Goal: Information Seeking & Learning: Learn about a topic

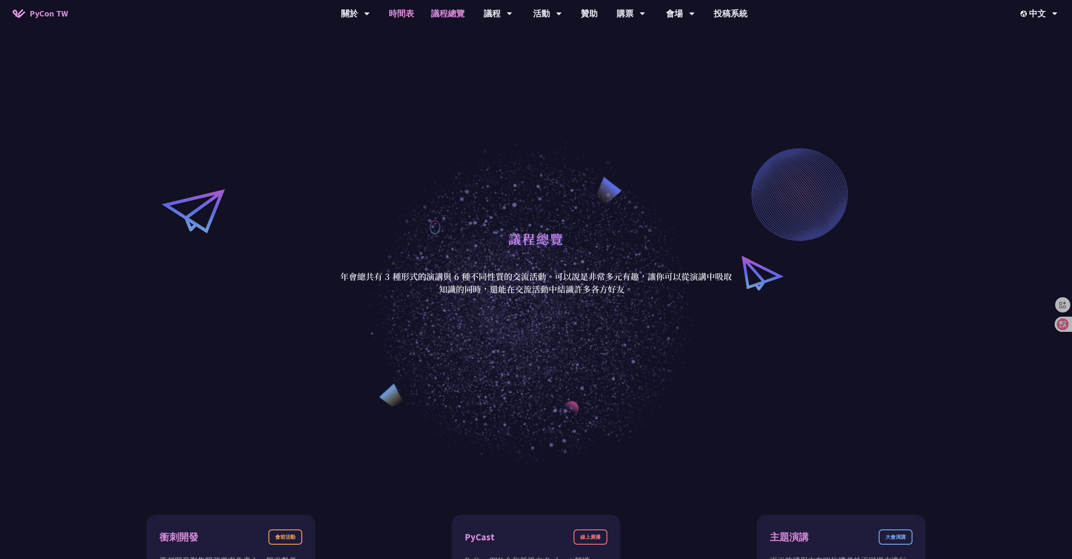
click at [401, 19] on link "時間表" at bounding box center [401, 13] width 42 height 27
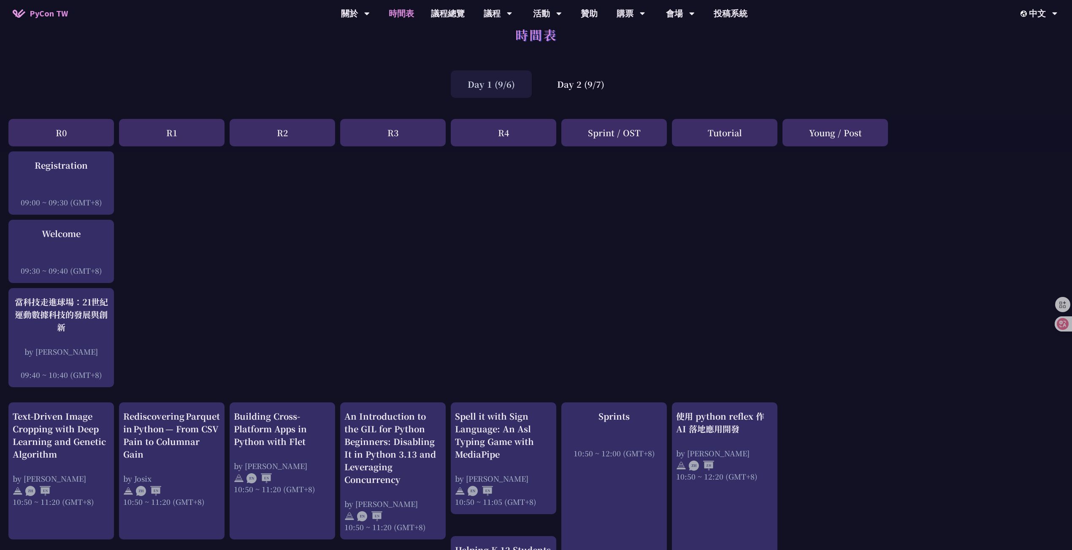
scroll to position [16, 0]
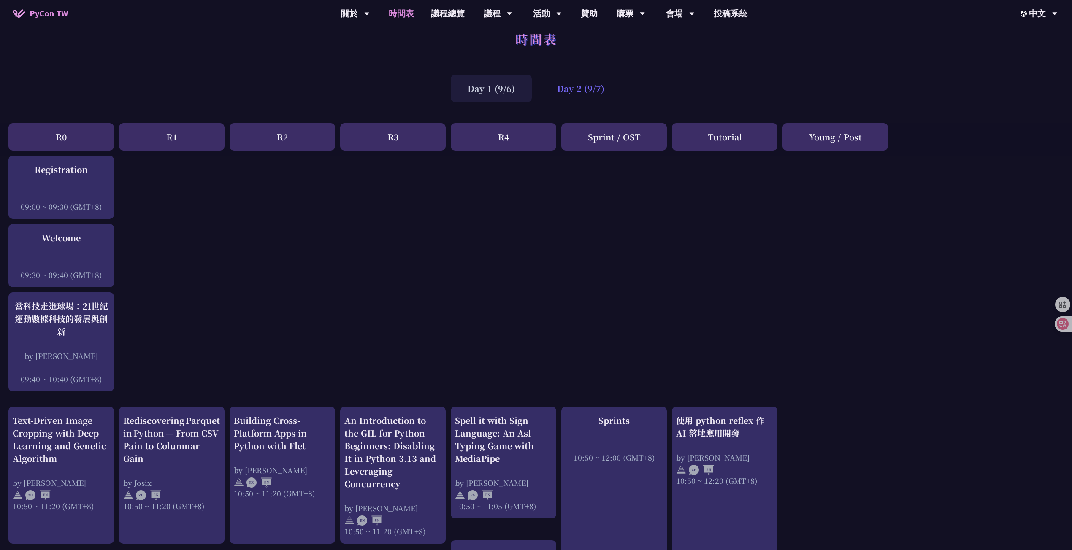
click at [609, 88] on div "Day 2 (9/7)" at bounding box center [580, 88] width 81 height 27
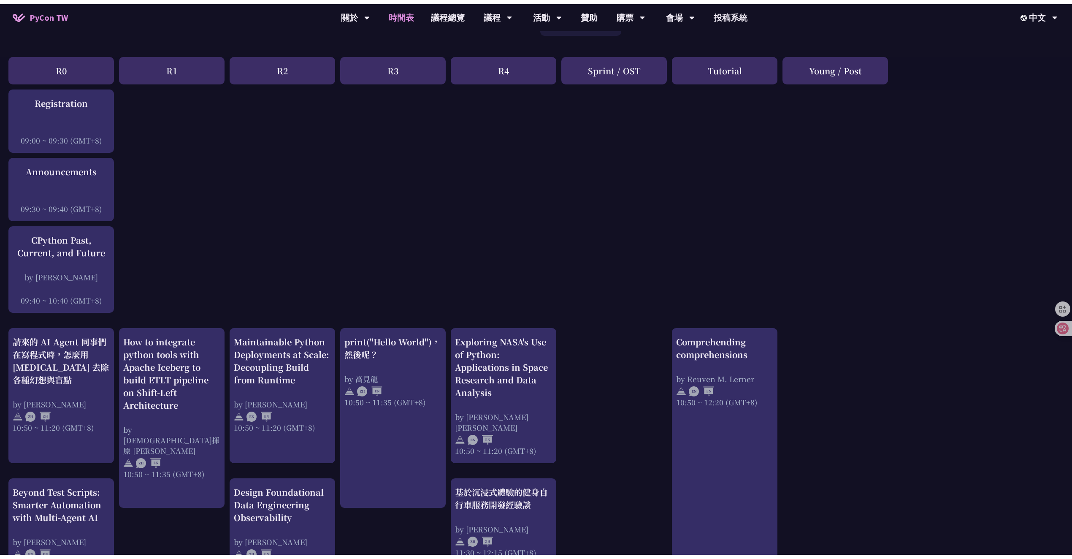
scroll to position [0, 0]
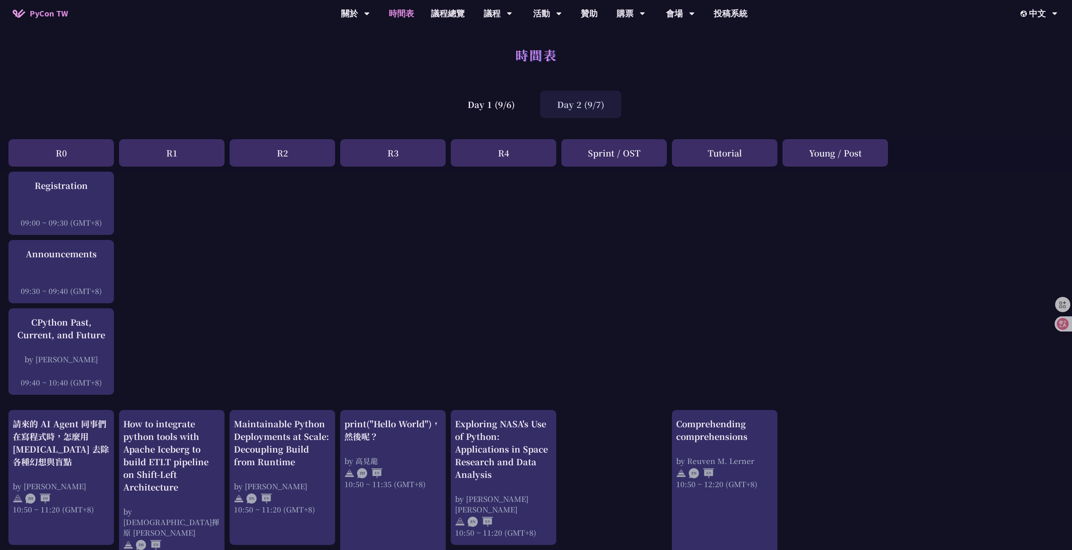
click at [510, 106] on div "Day 1 (9/6)" at bounding box center [491, 104] width 81 height 27
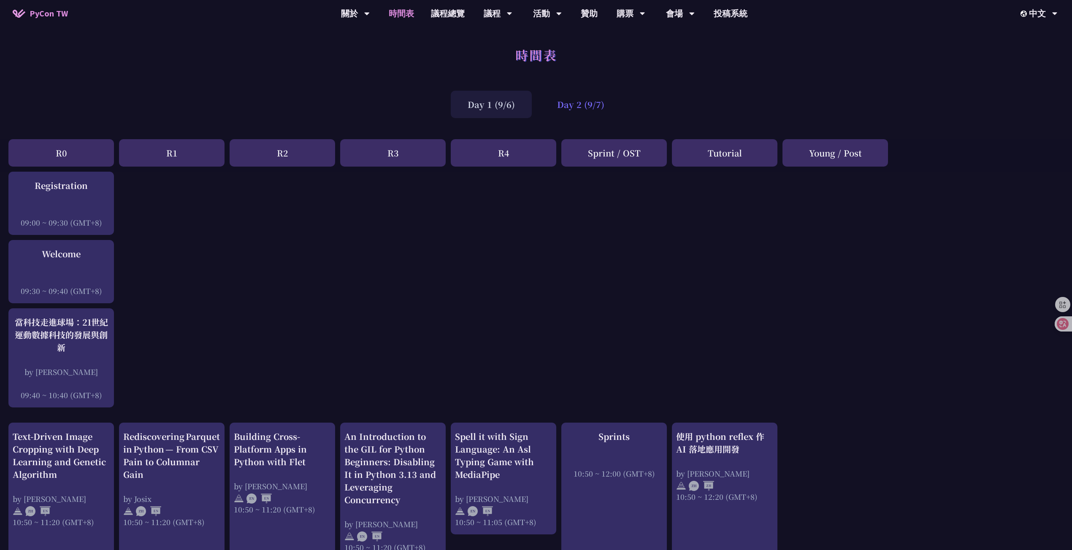
click at [597, 111] on div "Day 2 (9/7)" at bounding box center [580, 104] width 81 height 27
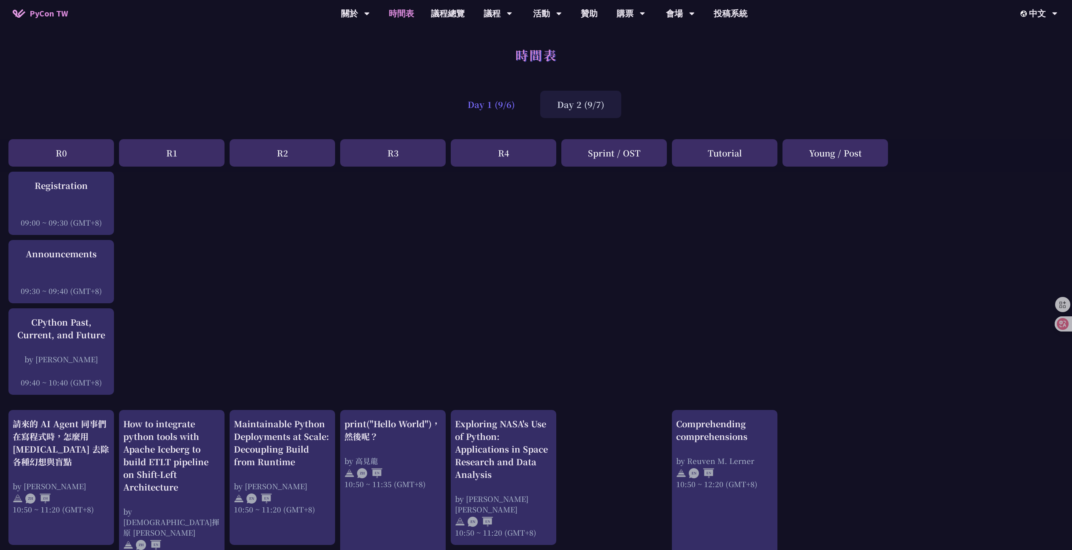
click at [510, 113] on div "Day 1 (9/6)" at bounding box center [491, 104] width 81 height 27
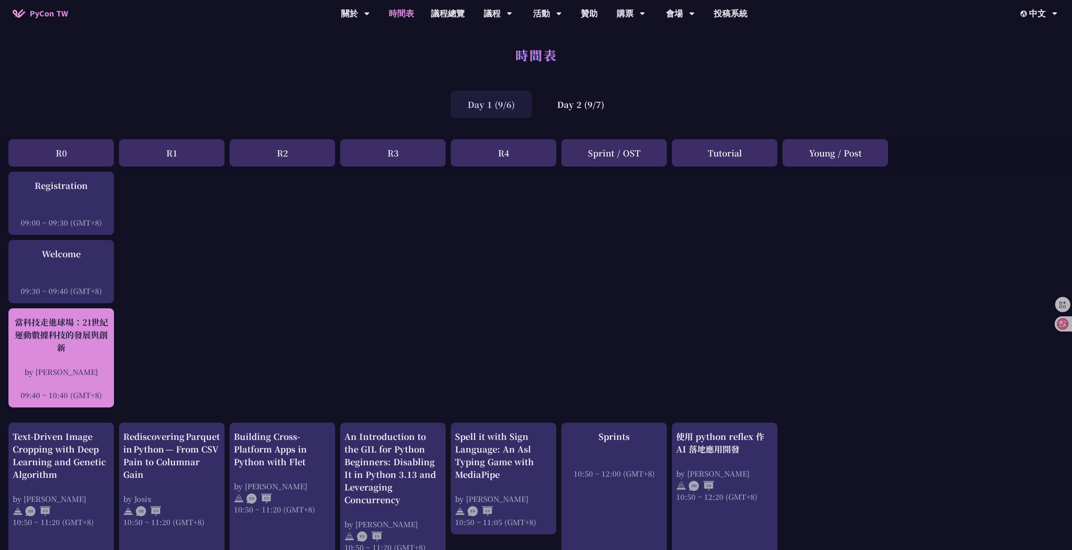
click at [82, 379] on div at bounding box center [61, 383] width 97 height 13
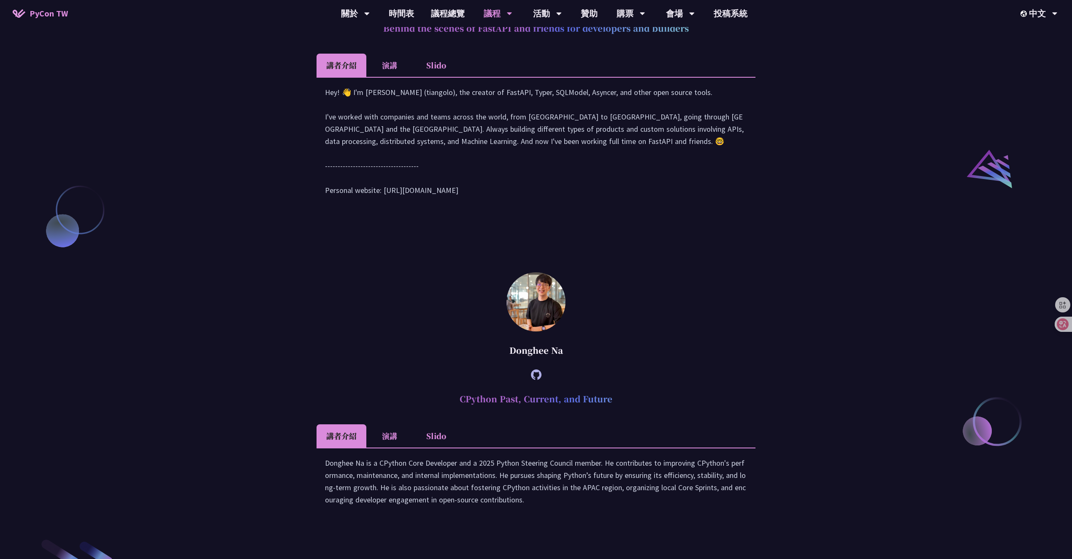
scroll to position [1033, 0]
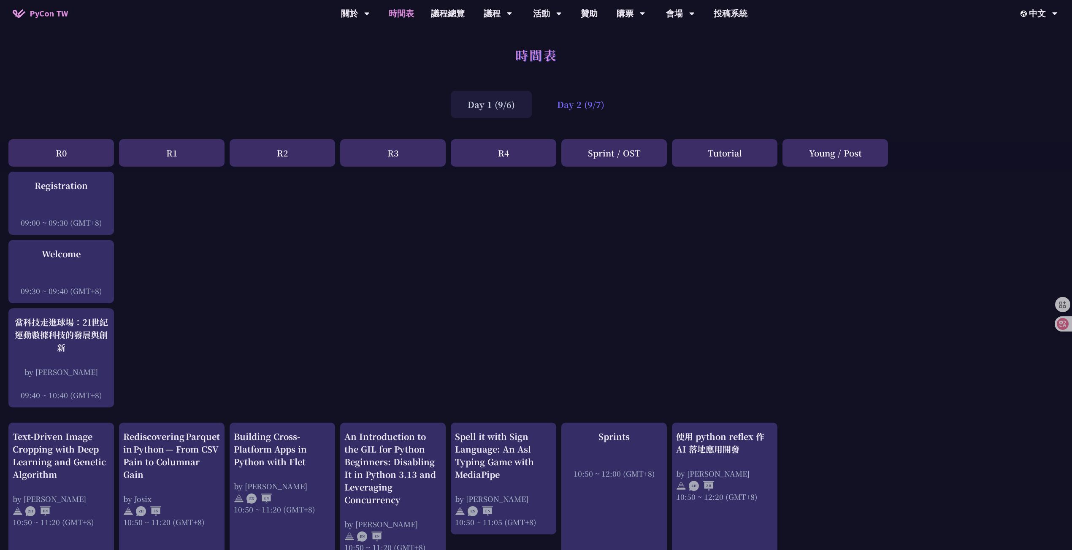
click at [602, 110] on div "Day 2 (9/7)" at bounding box center [580, 104] width 81 height 27
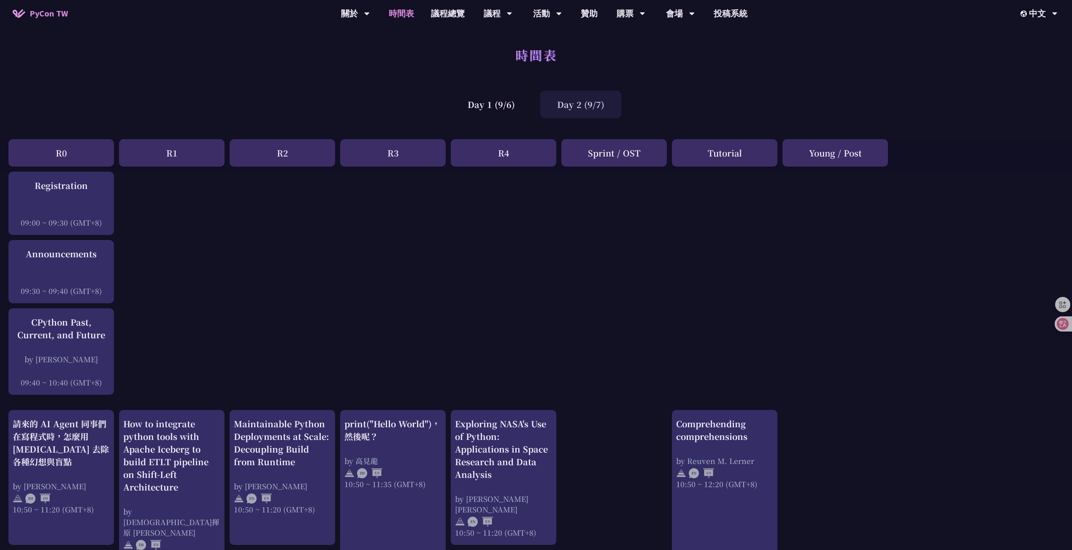
click at [525, 102] on div "Day 1 (9/6)" at bounding box center [491, 104] width 81 height 27
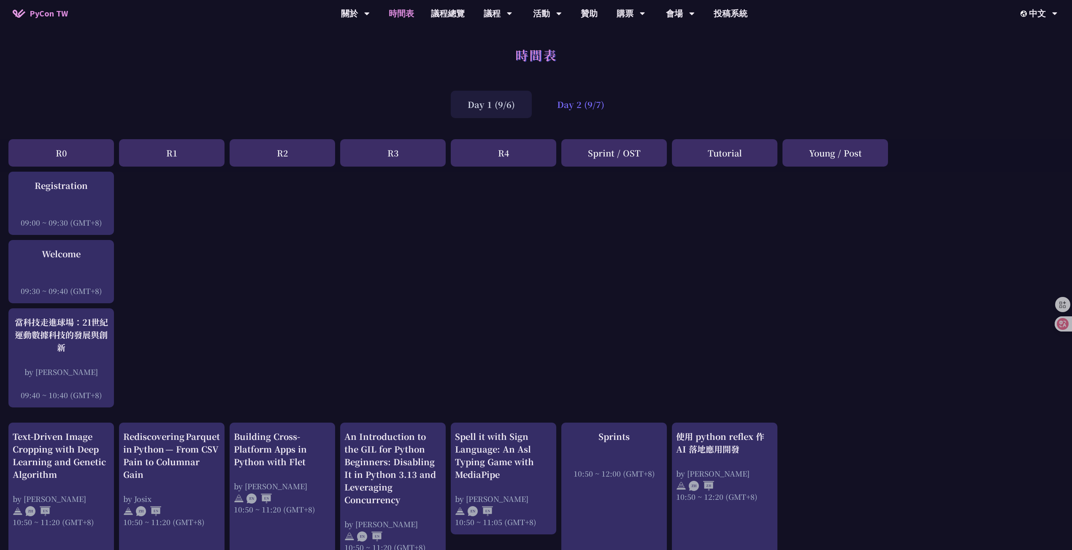
click at [580, 103] on div "Day 2 (9/7)" at bounding box center [580, 104] width 81 height 27
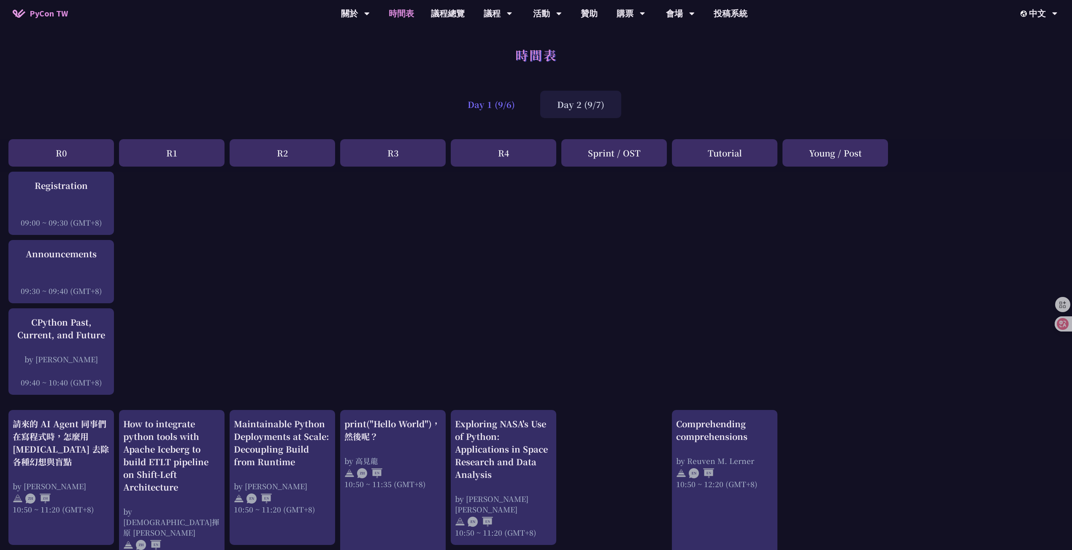
click at [509, 108] on div "Day 1 (9/6)" at bounding box center [491, 104] width 81 height 27
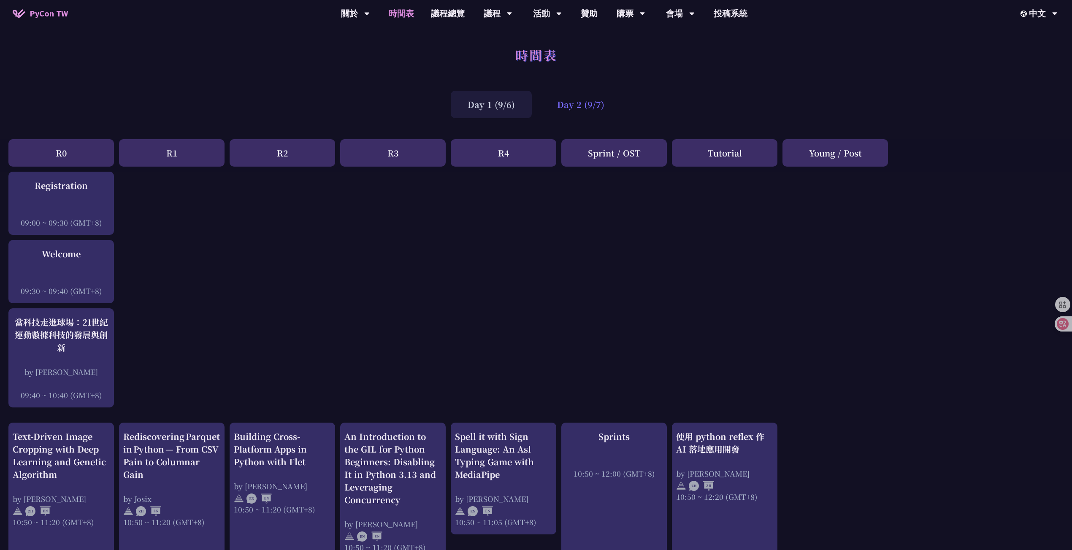
click at [580, 105] on div "Day 2 (9/7)" at bounding box center [580, 104] width 81 height 27
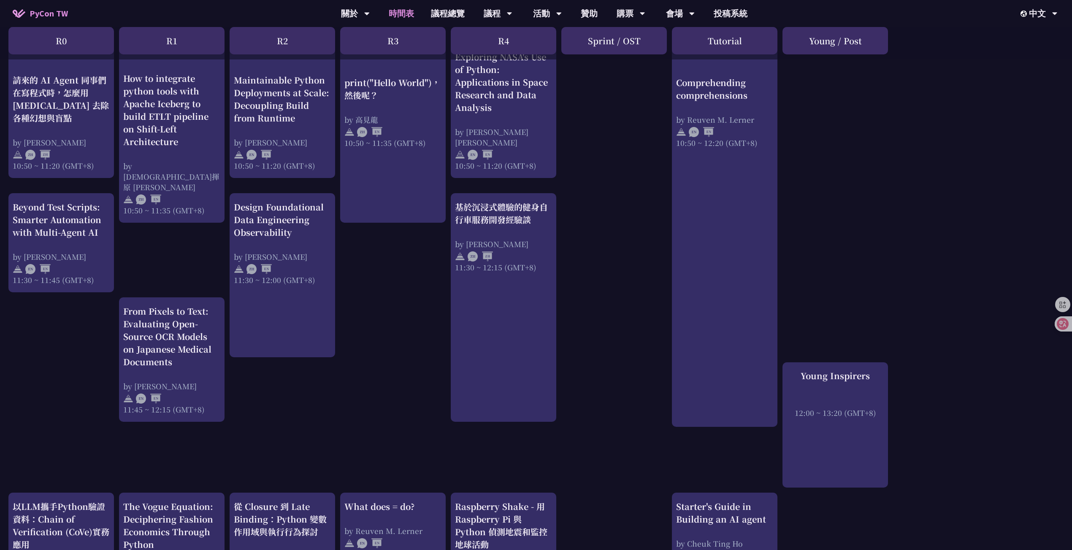
scroll to position [305, 0]
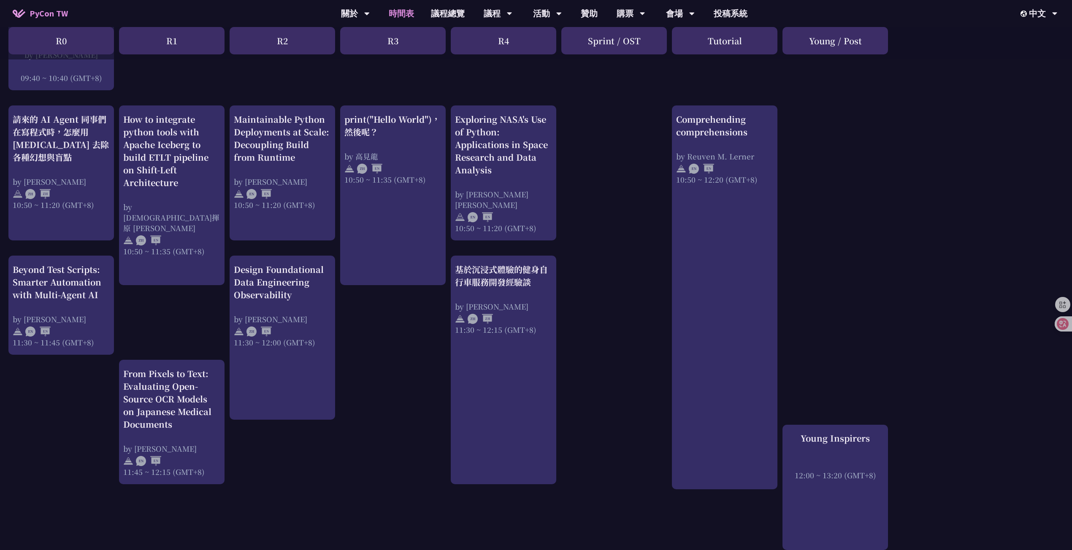
click at [436, 357] on div "print("Hello World")，然後呢？ by [PERSON_NAME] 10:50 ~ 11:35 (GMT+8) What does = do…" at bounding box center [536, 525] width 1072 height 1317
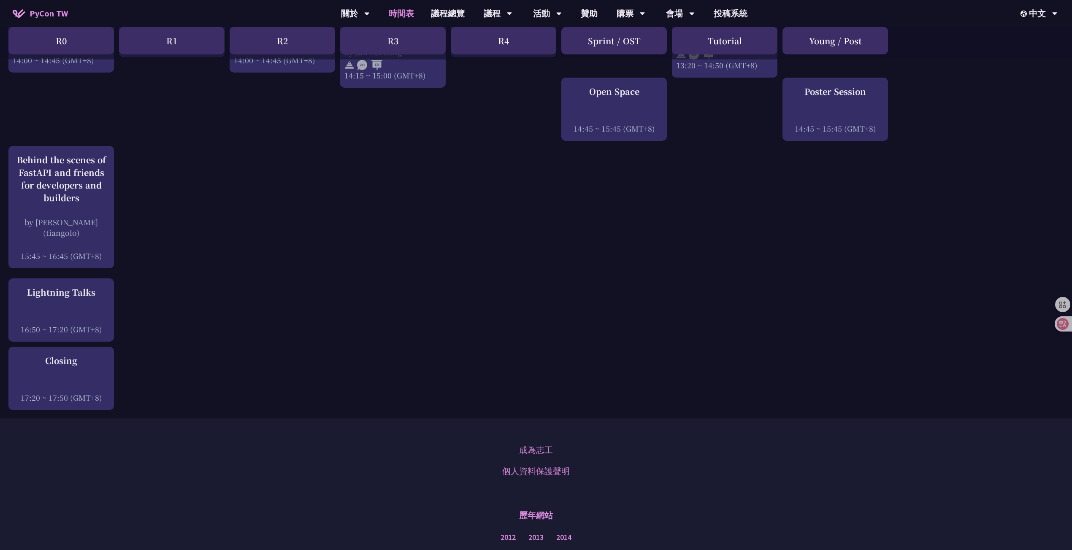
scroll to position [1077, 0]
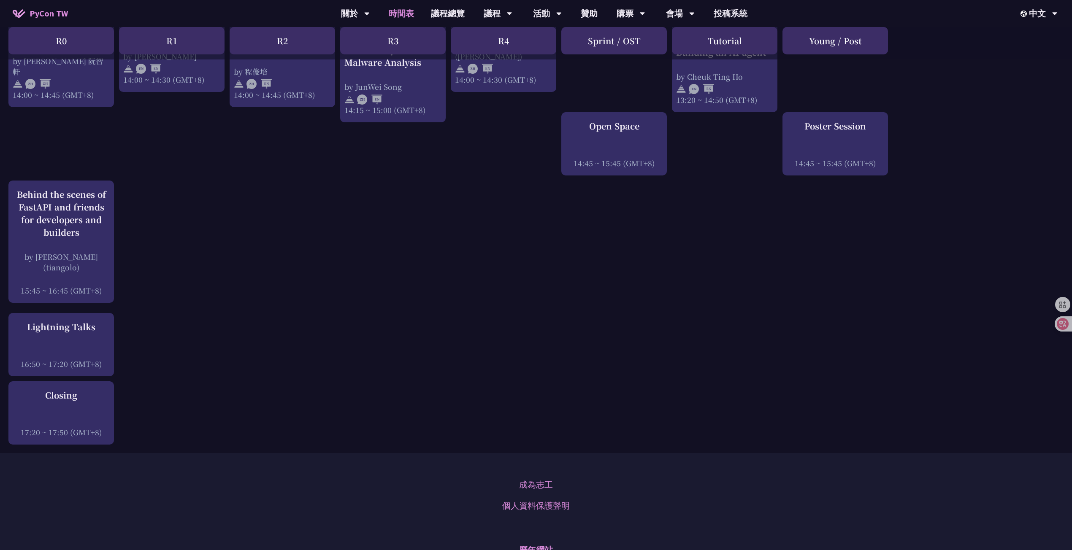
scroll to position [0, 0]
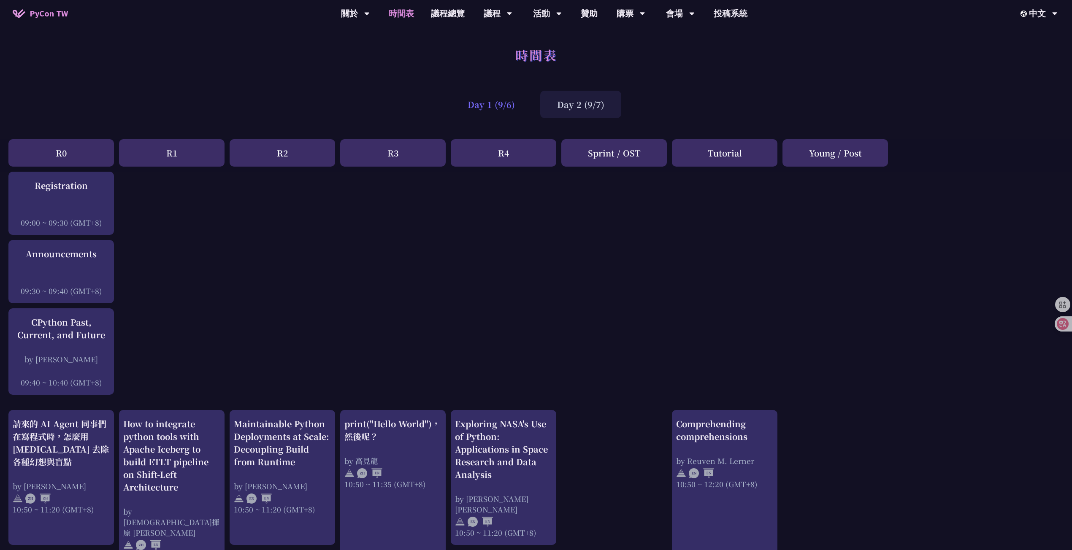
click at [506, 108] on div "Day 1 (9/6)" at bounding box center [491, 104] width 81 height 27
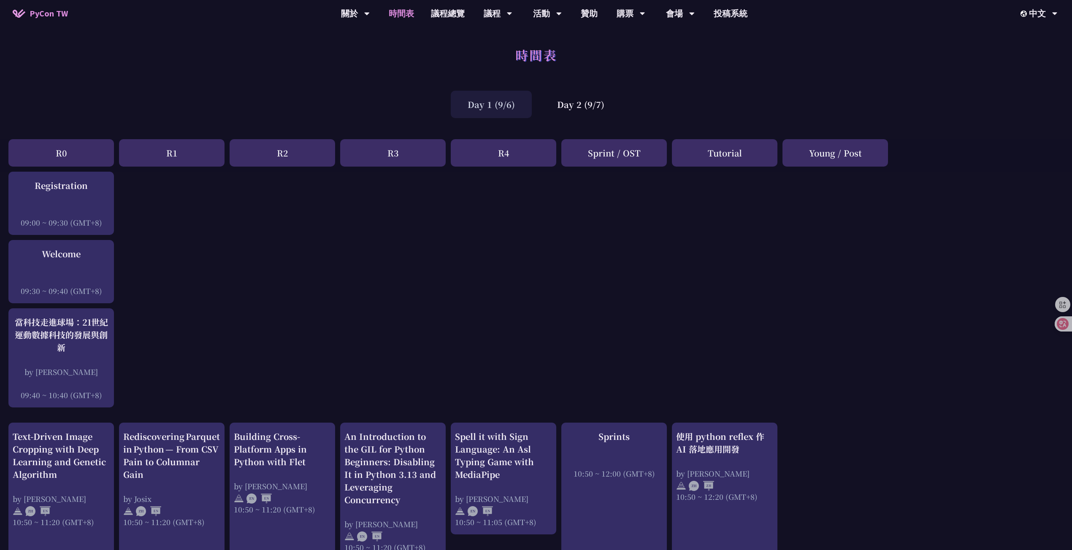
click at [605, 105] on div "Day 2 (9/7)" at bounding box center [580, 104] width 81 height 27
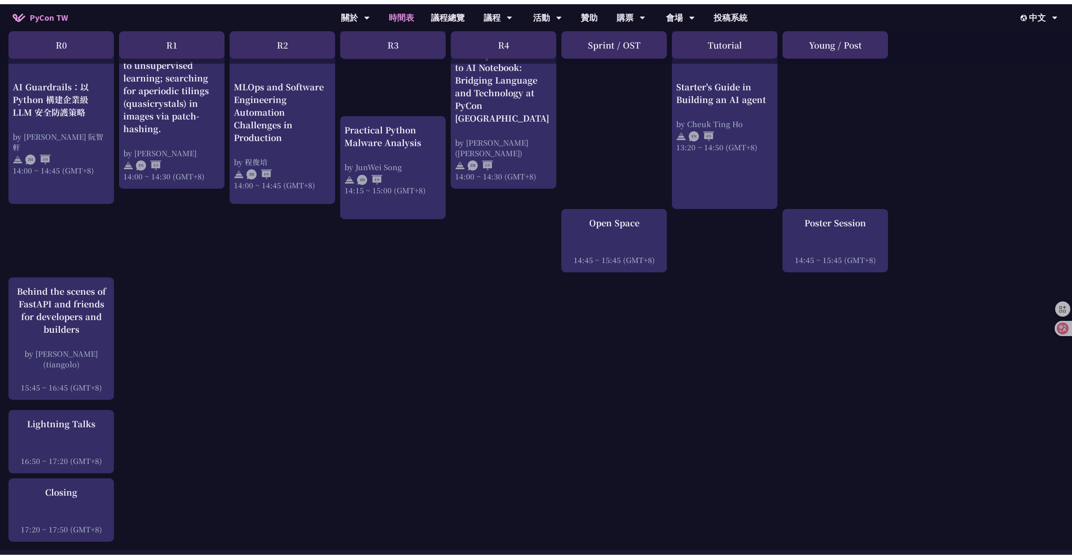
scroll to position [964, 0]
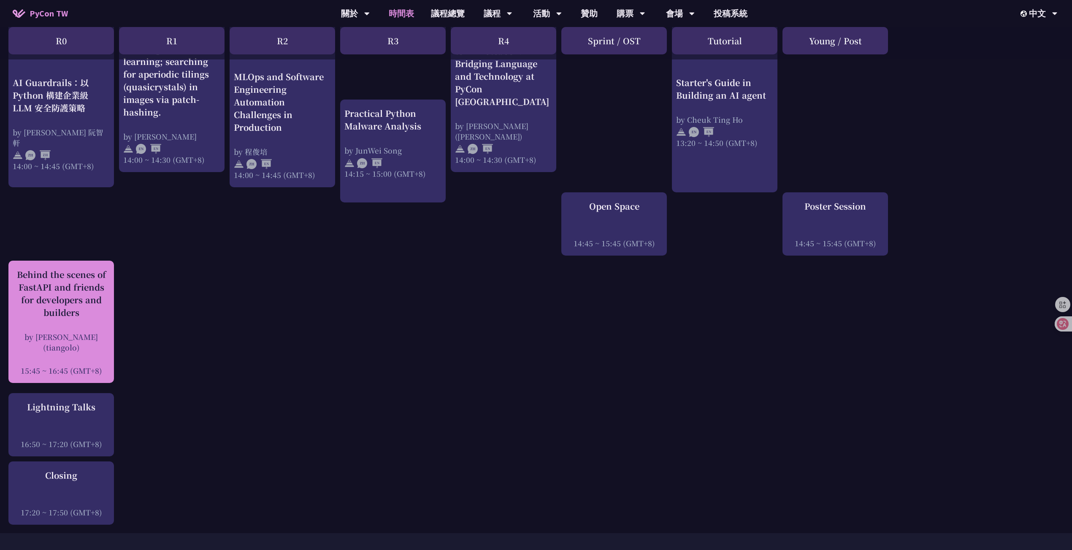
click at [75, 340] on div "by [PERSON_NAME] (tiangolo)" at bounding box center [61, 342] width 97 height 21
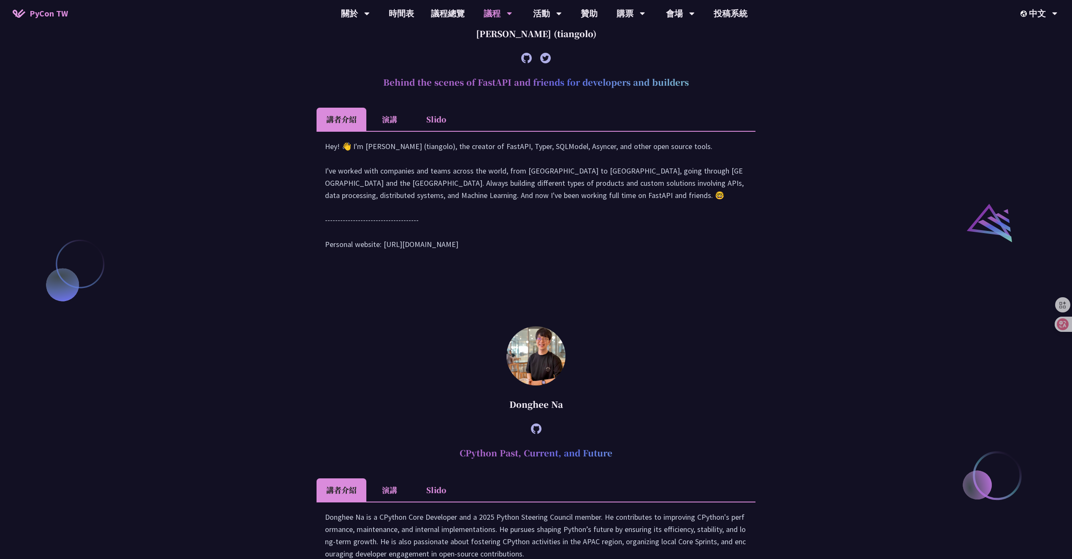
scroll to position [947, 0]
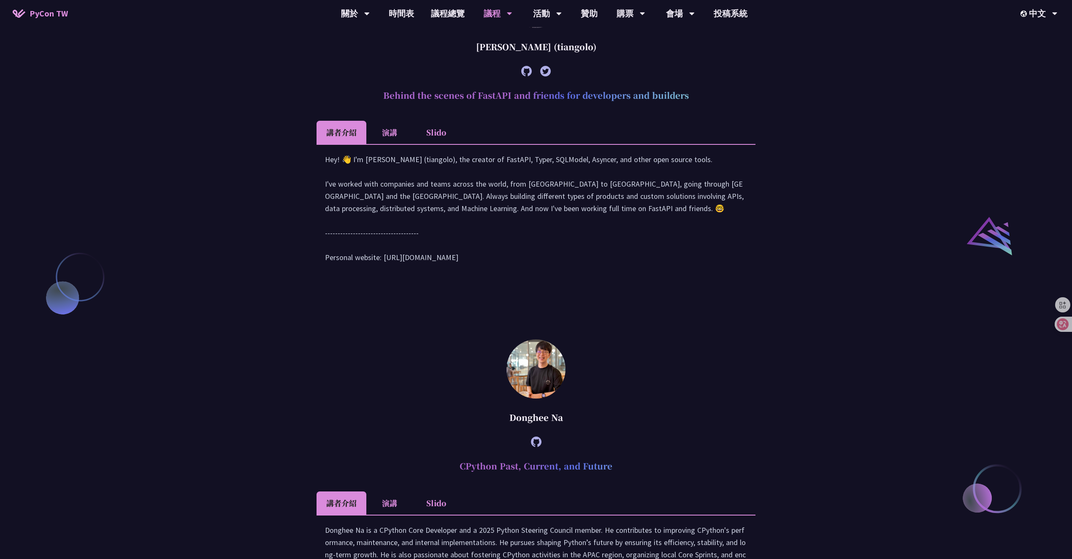
click at [431, 144] on li "Slido" at bounding box center [436, 132] width 46 height 23
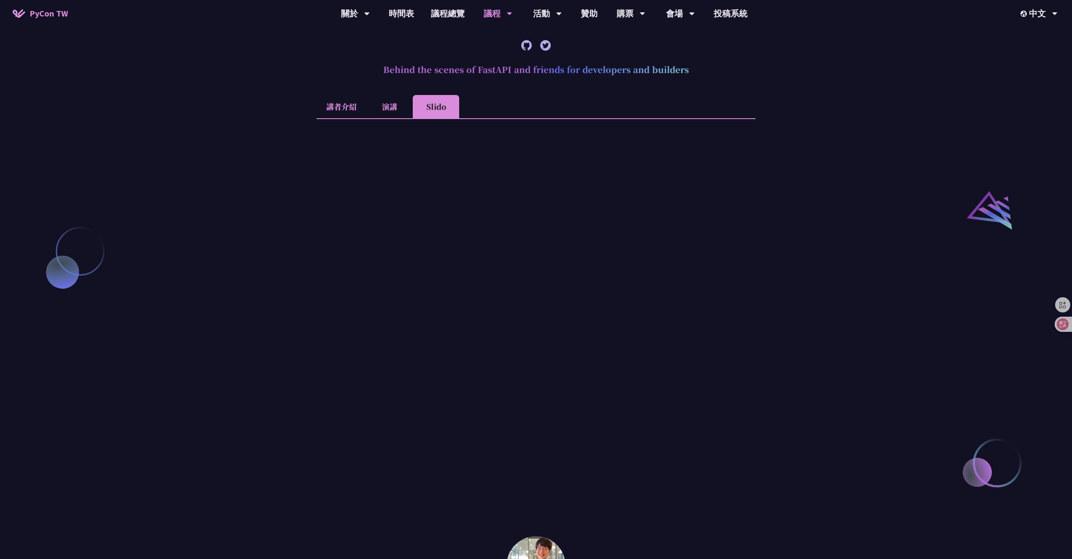
scroll to position [991, 0]
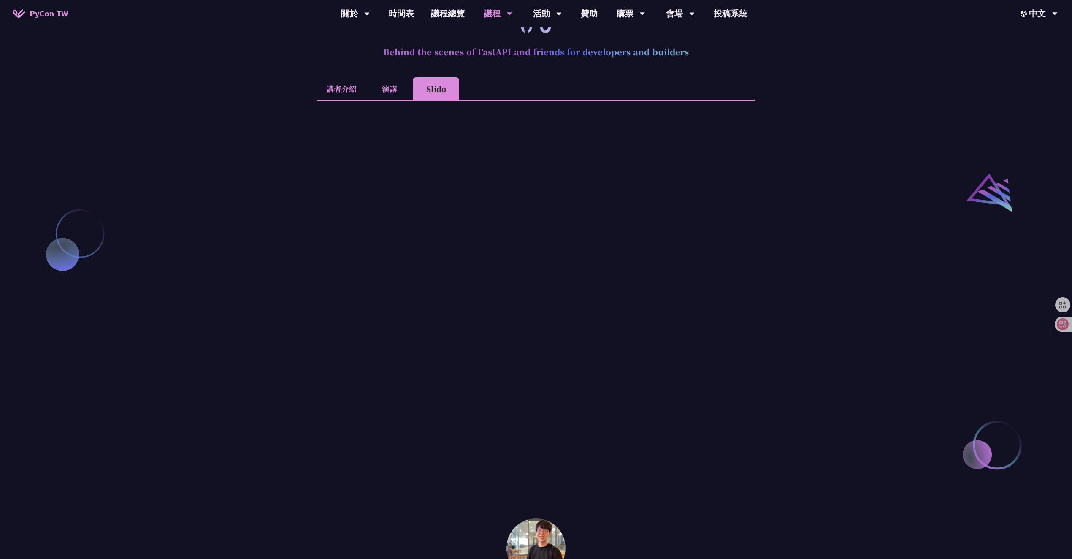
click at [400, 100] on li "演講" at bounding box center [389, 88] width 46 height 23
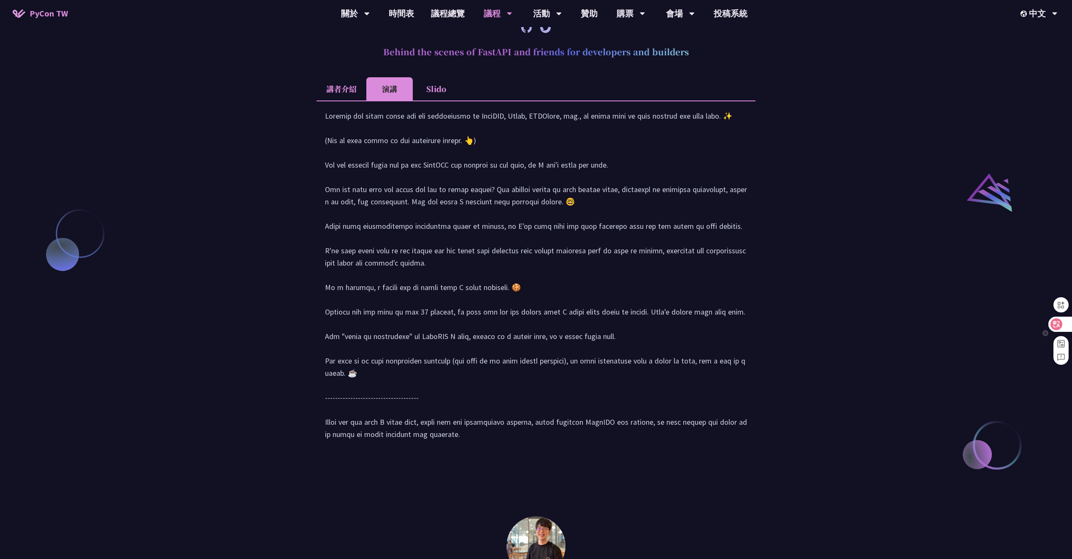
click at [769, 324] on icon at bounding box center [1056, 324] width 7 height 7
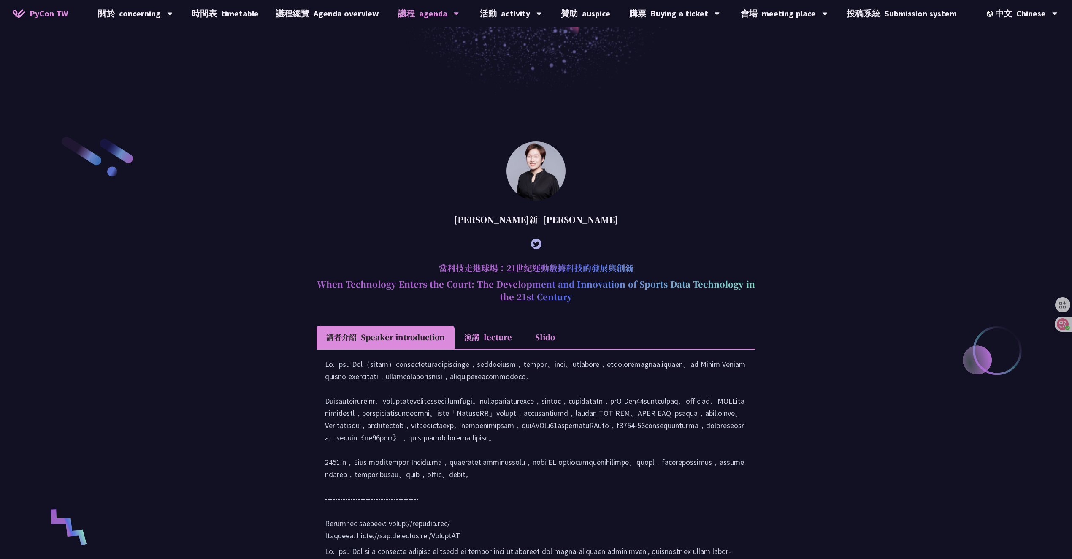
scroll to position [341, 0]
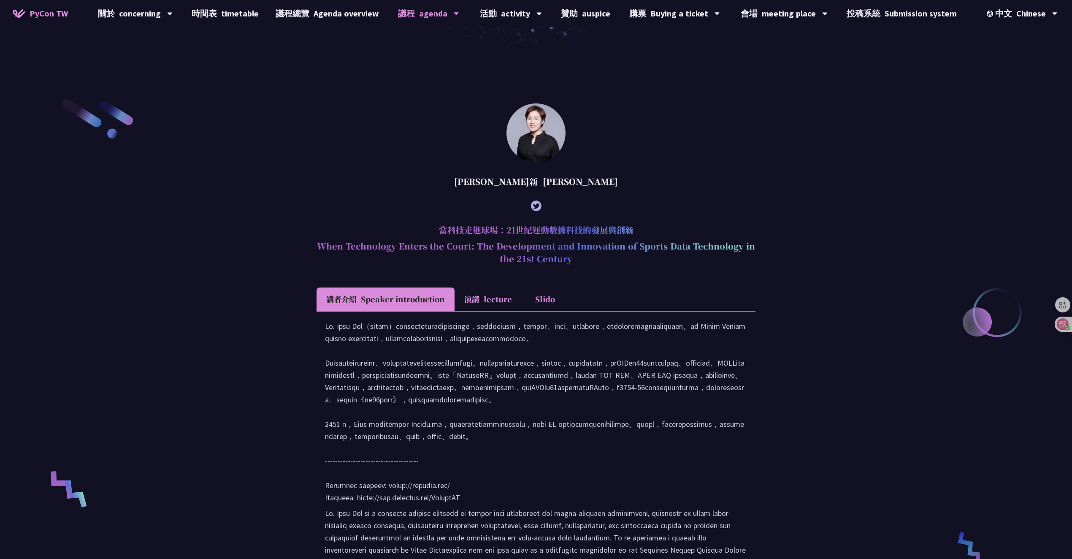
scroll to position [370, 0]
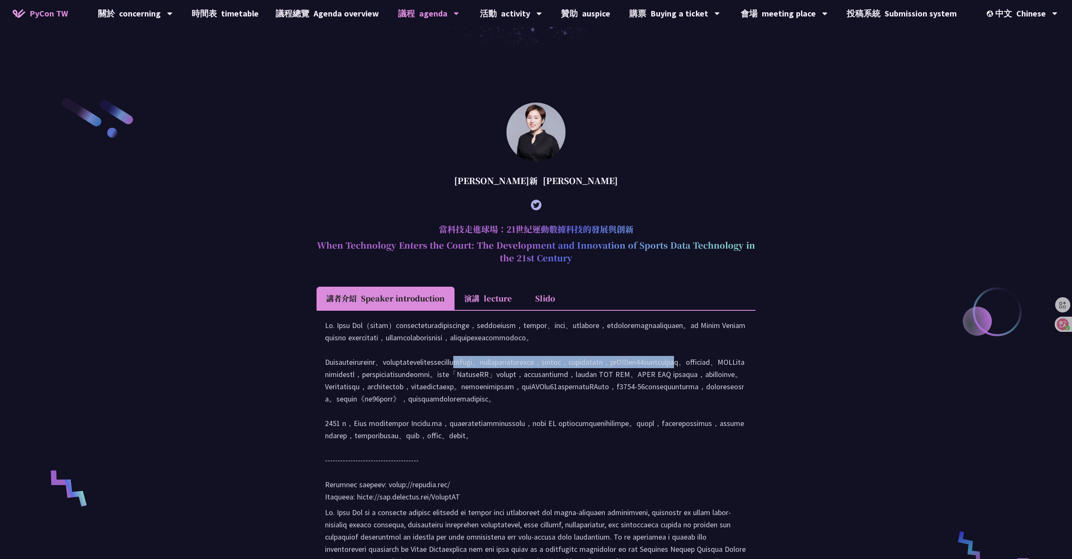
drag, startPoint x: 420, startPoint y: 386, endPoint x: 470, endPoint y: 393, distance: 50.7
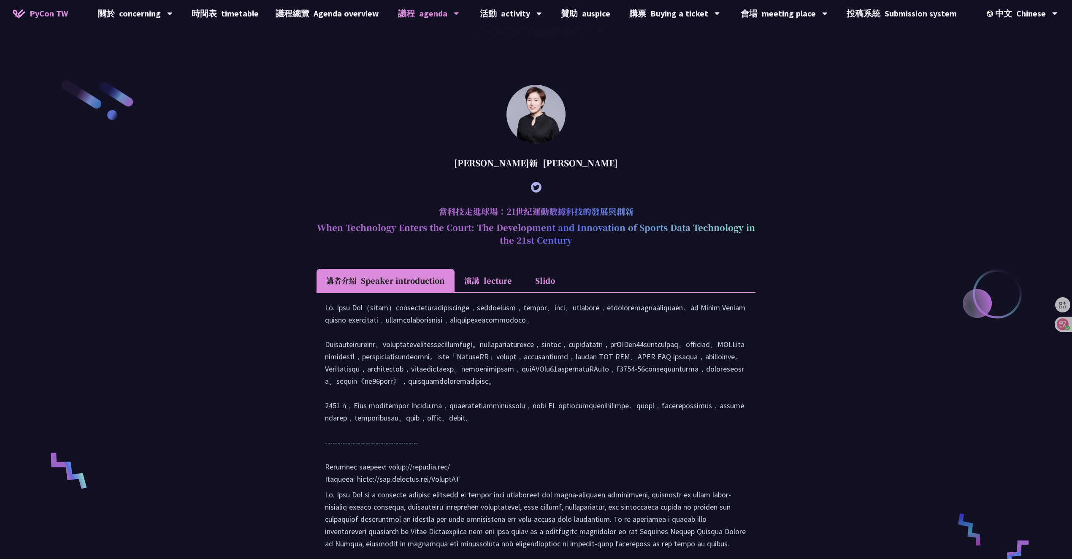
scroll to position [397, 0]
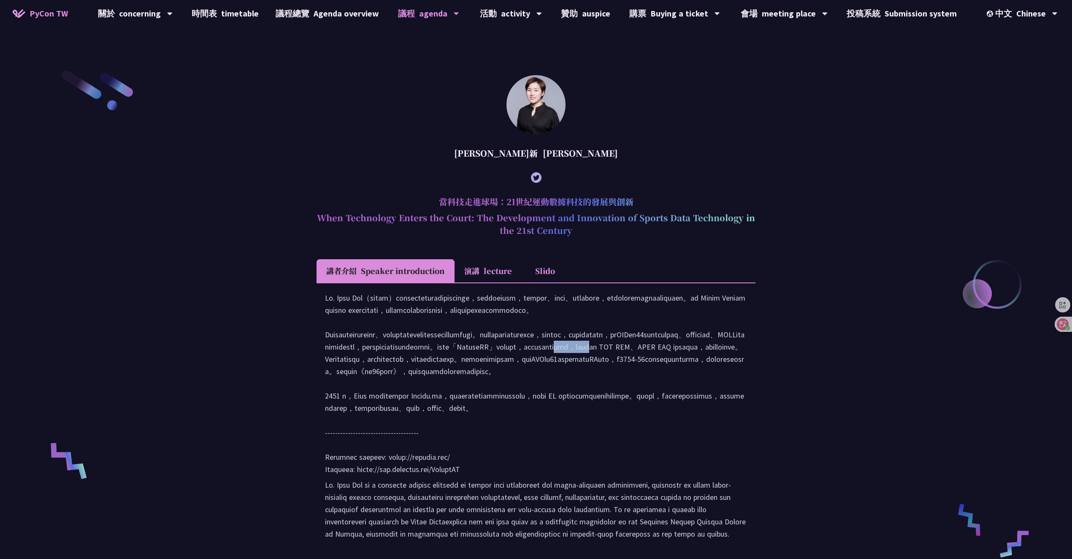
drag, startPoint x: 641, startPoint y: 381, endPoint x: 614, endPoint y: 380, distance: 27.4
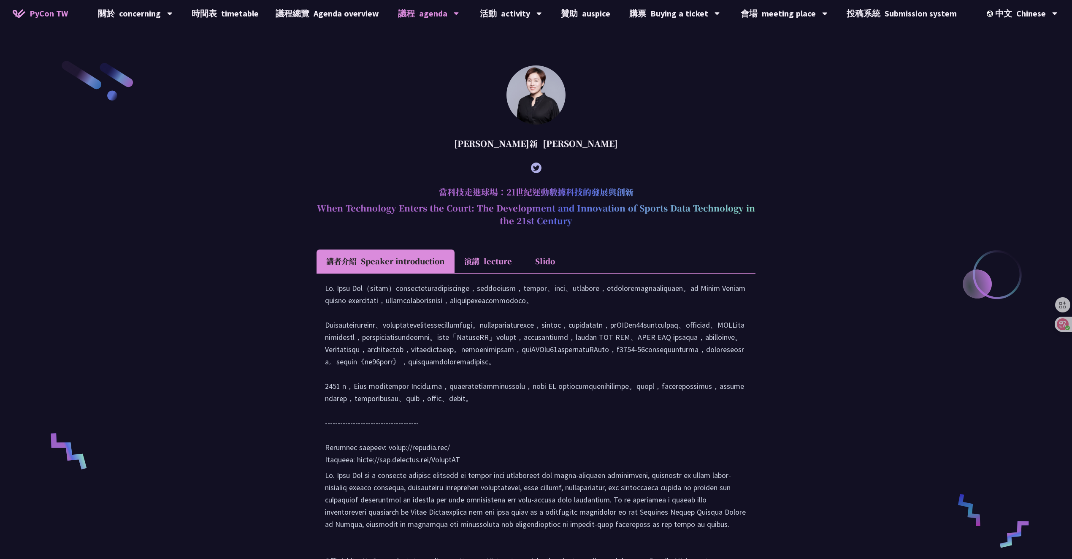
scroll to position [408, 0]
drag, startPoint x: 488, startPoint y: 447, endPoint x: 586, endPoint y: 451, distance: 97.6
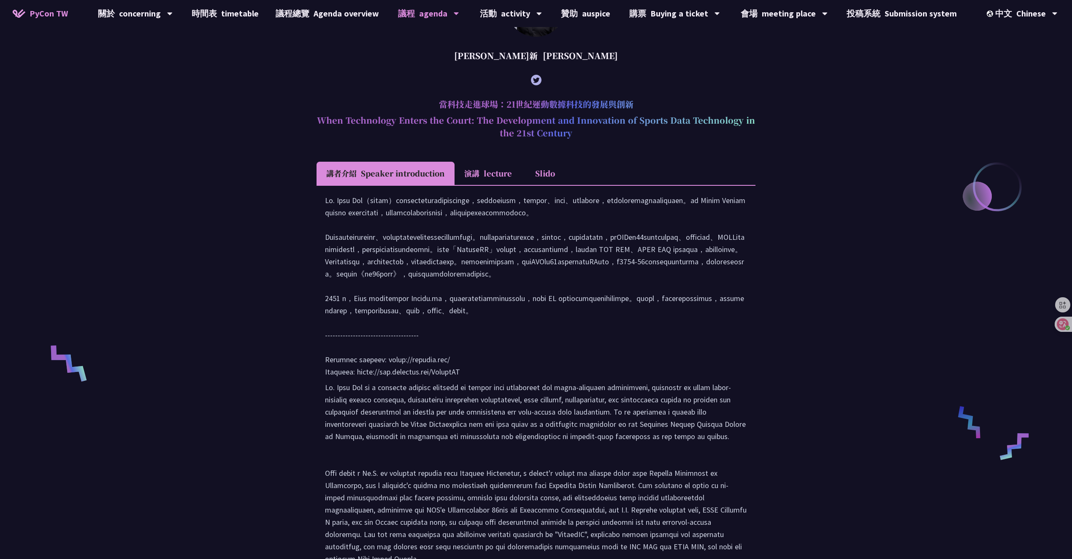
scroll to position [504, 0]
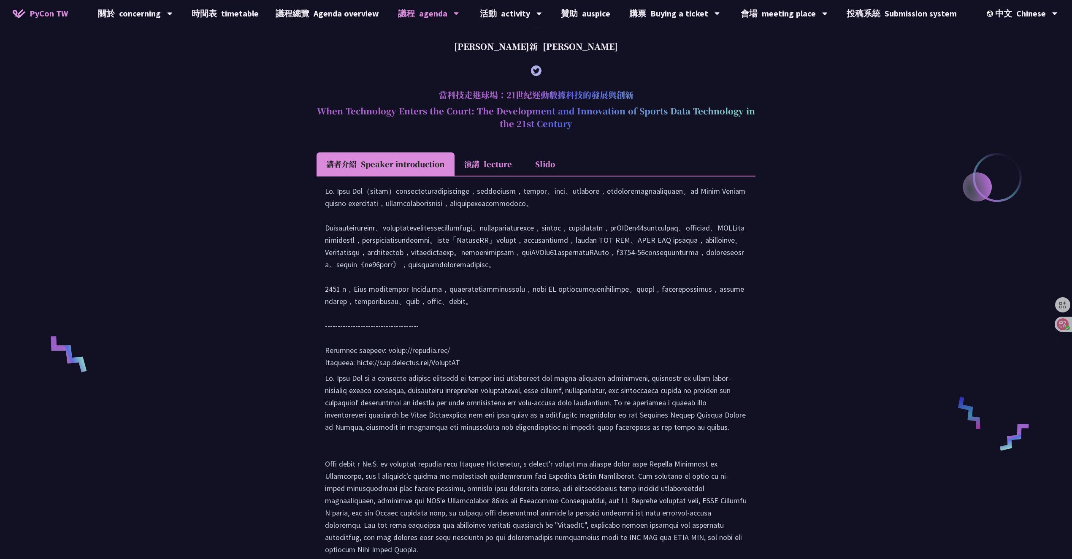
click at [461, 364] on div at bounding box center [536, 504] width 422 height 639
drag, startPoint x: 479, startPoint y: 346, endPoint x: 450, endPoint y: 345, distance: 29.1
click at [450, 345] on div at bounding box center [536, 504] width 422 height 639
click at [575, 386] on div at bounding box center [536, 504] width 422 height 639
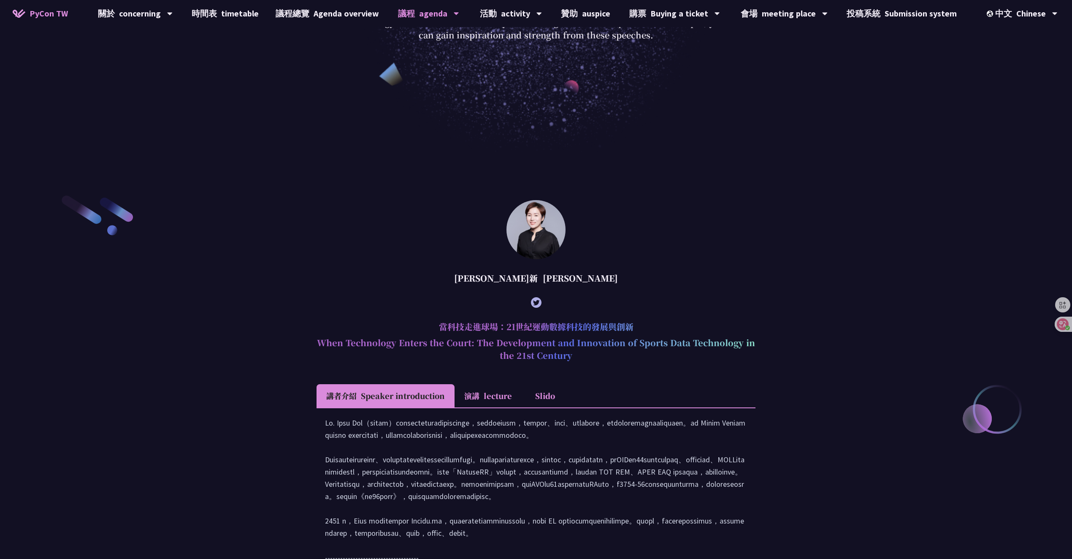
scroll to position [272, 0]
click at [690, 320] on h2 "當科技走進球場：21世紀運動數據科技的發展與創新 When Technology Enters the Court: The Development and …" at bounding box center [535, 342] width 439 height 57
drag, startPoint x: 632, startPoint y: 328, endPoint x: 414, endPoint y: 325, distance: 217.3
click at [421, 325] on h2 "當科技走進球場：21世紀運動數據科技的發展與創新 When Technology Enters the Court: The Development and …" at bounding box center [535, 342] width 439 height 57
click at [414, 325] on h2 "當科技走進球場：21世紀運動數據科技的發展與創新 When Technology Enters the Court: The Development and …" at bounding box center [535, 342] width 439 height 57
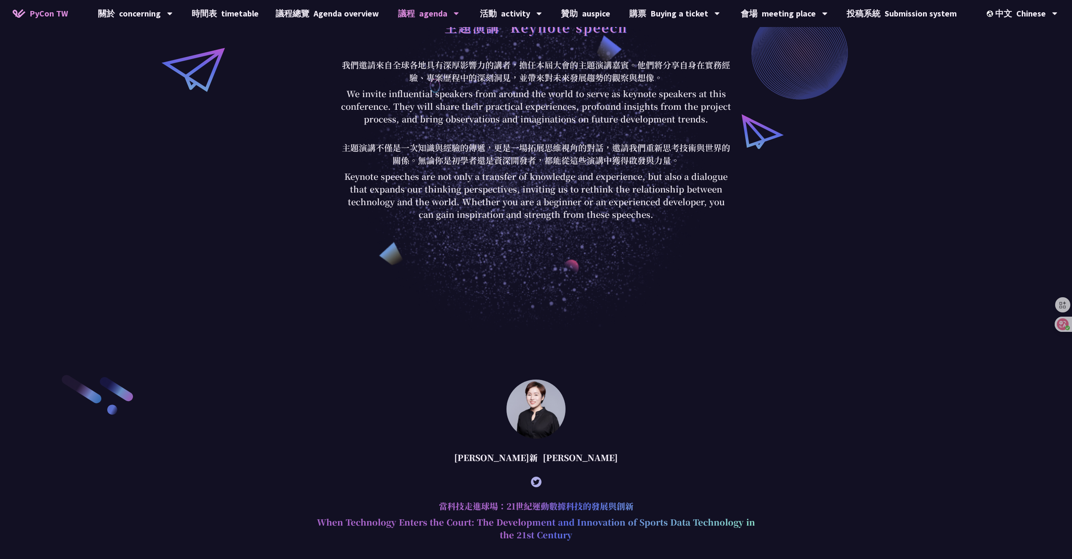
scroll to position [117, 0]
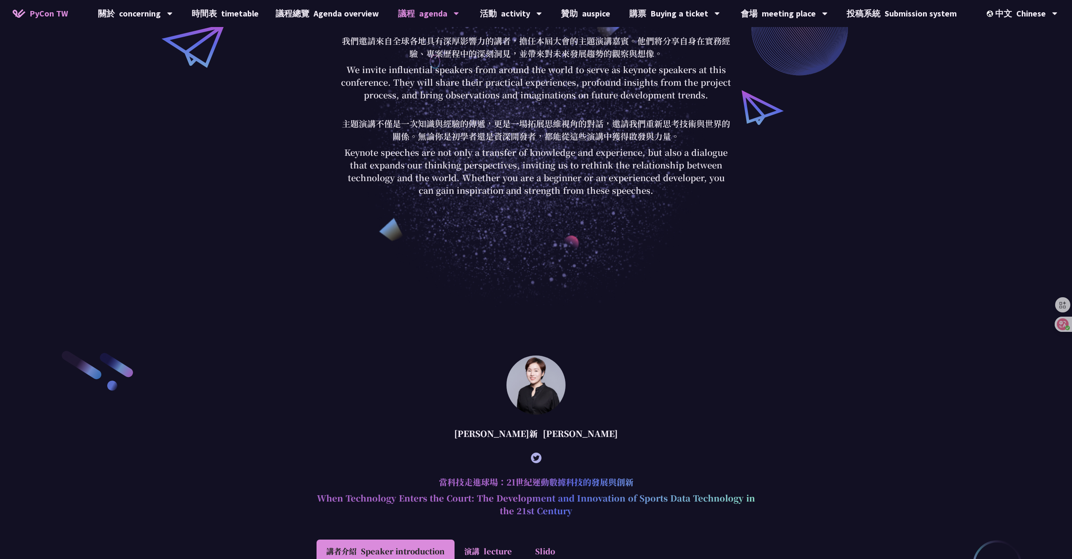
click at [769, 321] on icon at bounding box center [1056, 324] width 7 height 7
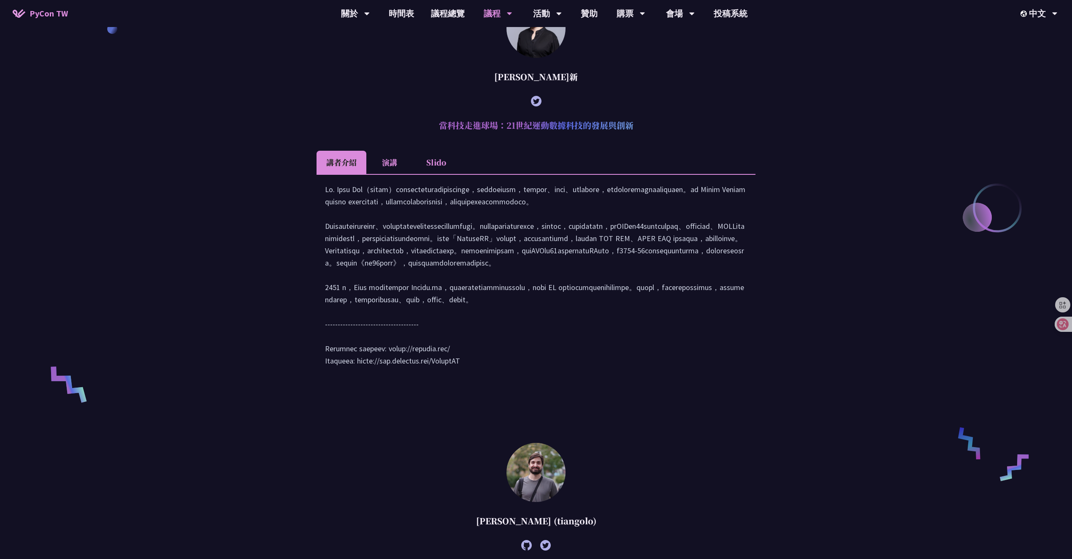
scroll to position [390, 0]
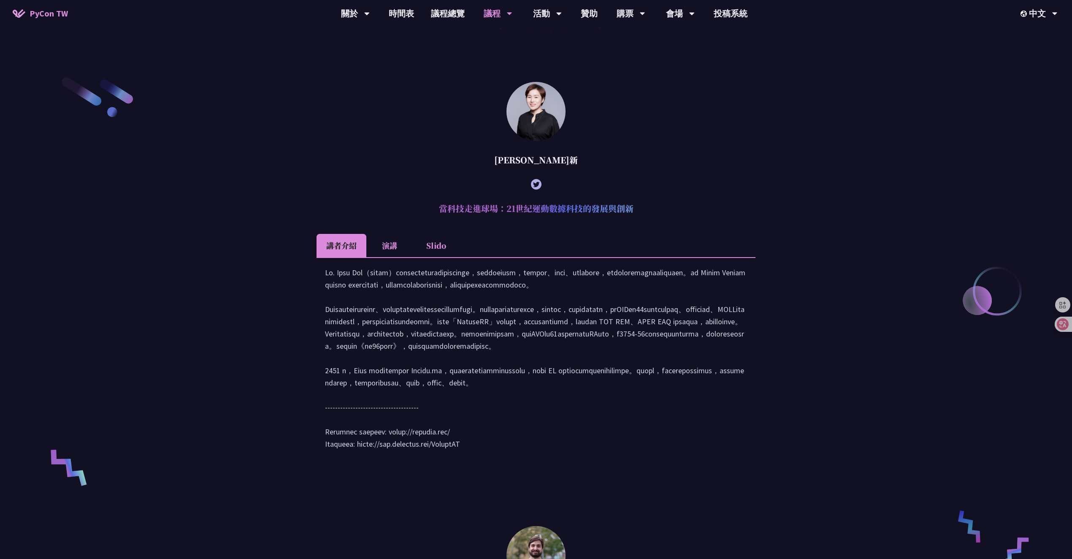
click at [553, 159] on div "[PERSON_NAME]新" at bounding box center [535, 159] width 439 height 25
drag, startPoint x: 563, startPoint y: 159, endPoint x: 506, endPoint y: 162, distance: 57.1
click at [506, 162] on div "[PERSON_NAME]新" at bounding box center [535, 159] width 439 height 25
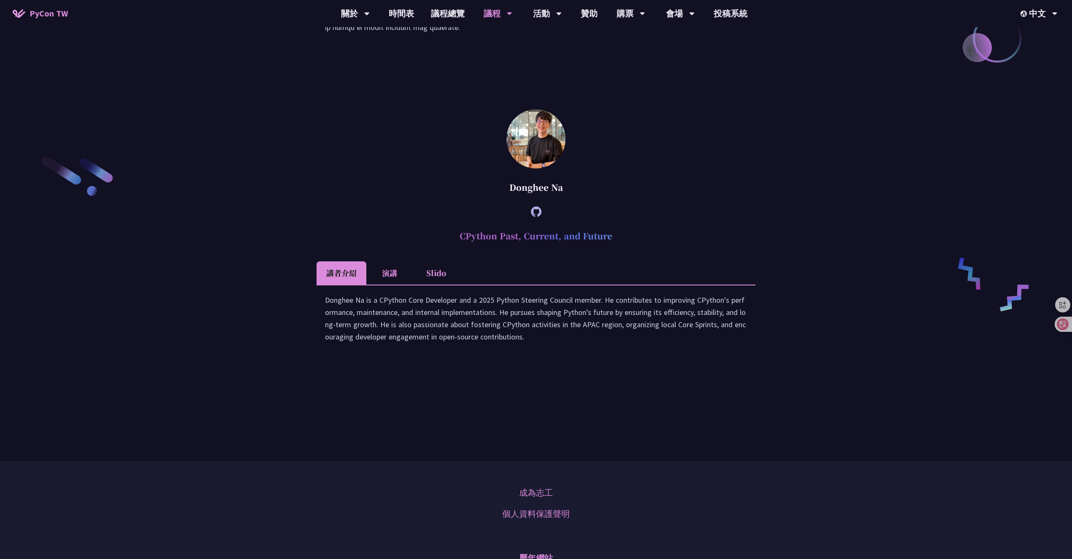
scroll to position [1412, 0]
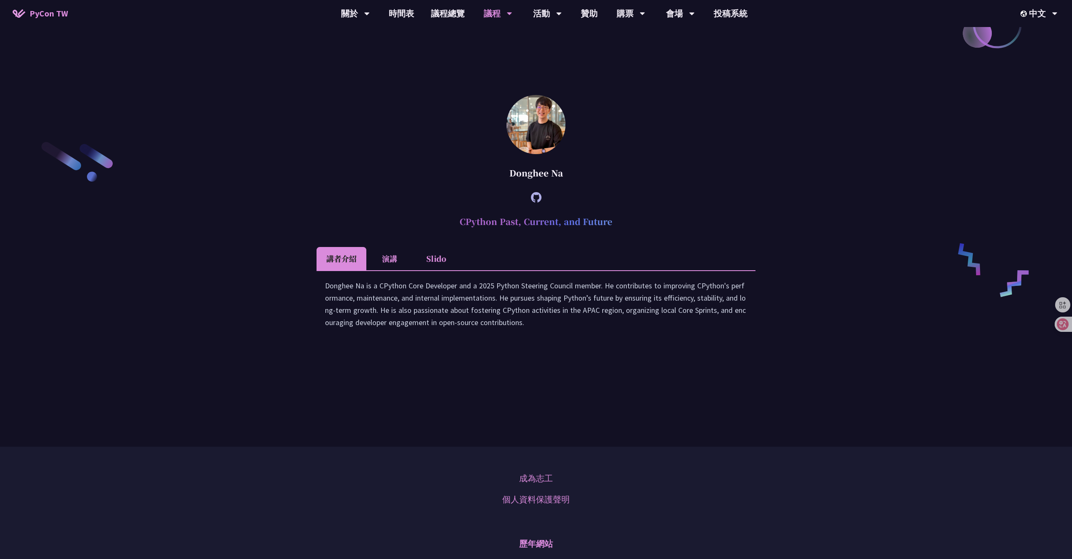
click at [381, 270] on li "演講" at bounding box center [389, 258] width 46 height 23
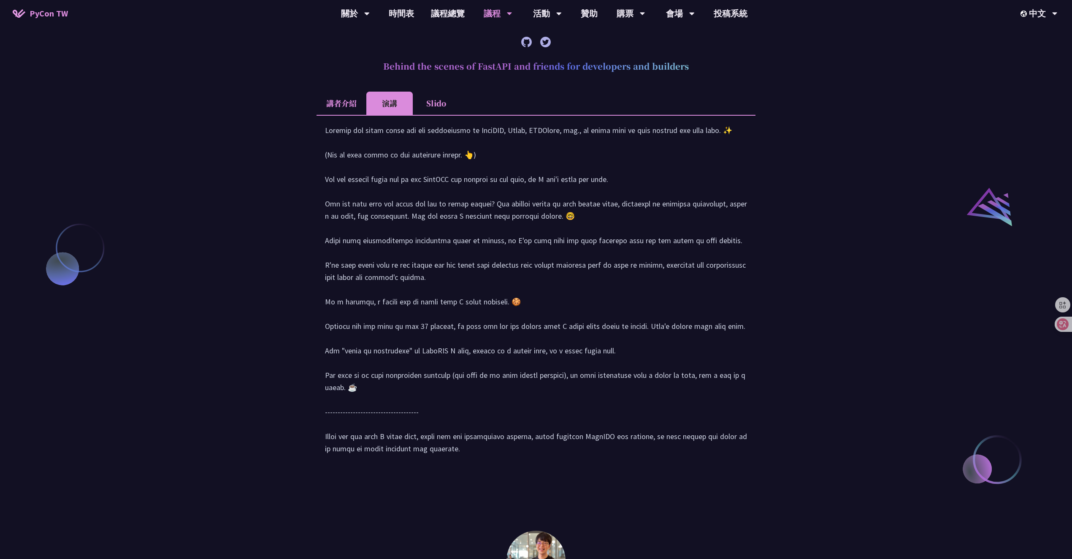
scroll to position [964, 0]
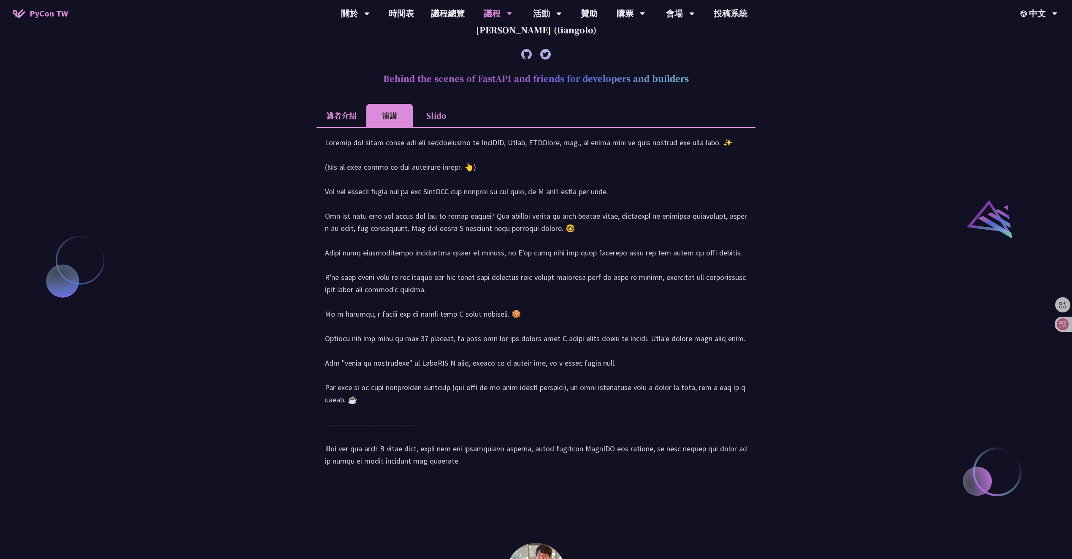
click at [440, 127] on li "Slido" at bounding box center [436, 115] width 46 height 23
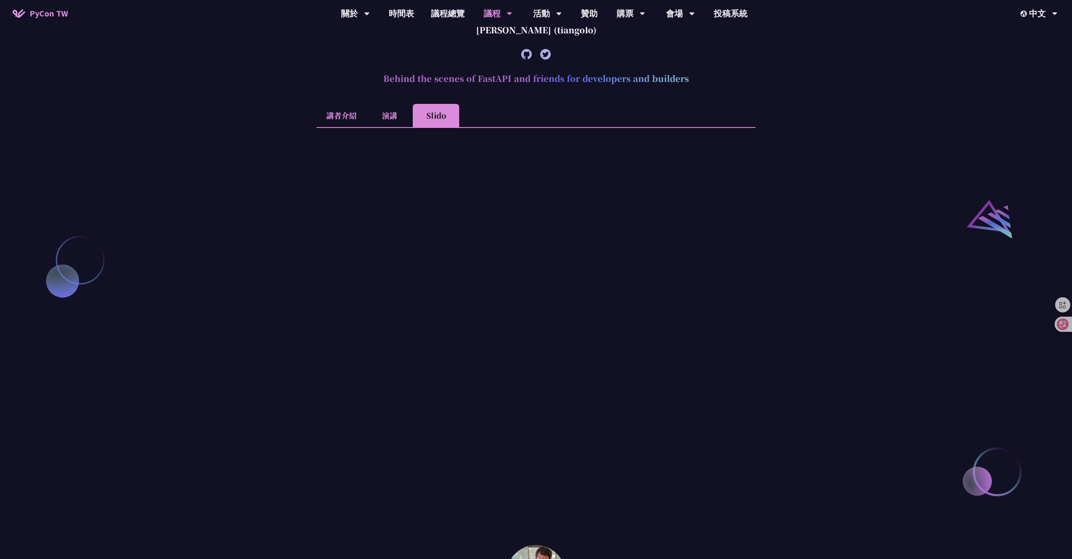
scroll to position [1101, 0]
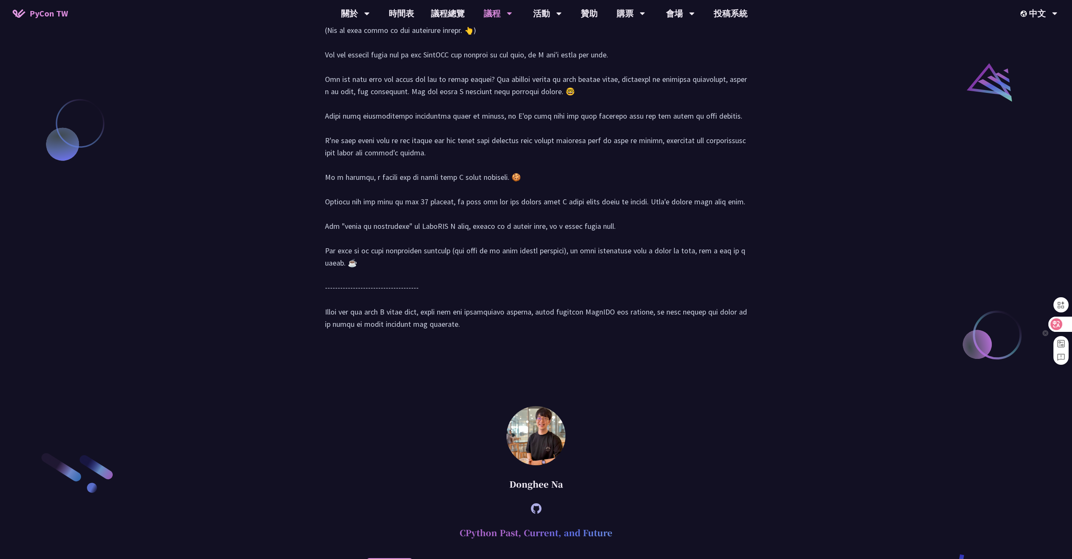
click at [769, 325] on div at bounding box center [1059, 323] width 23 height 15
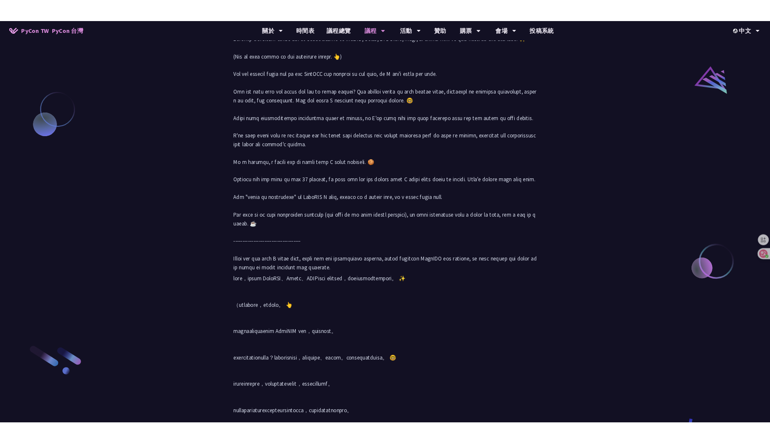
scroll to position [985, 0]
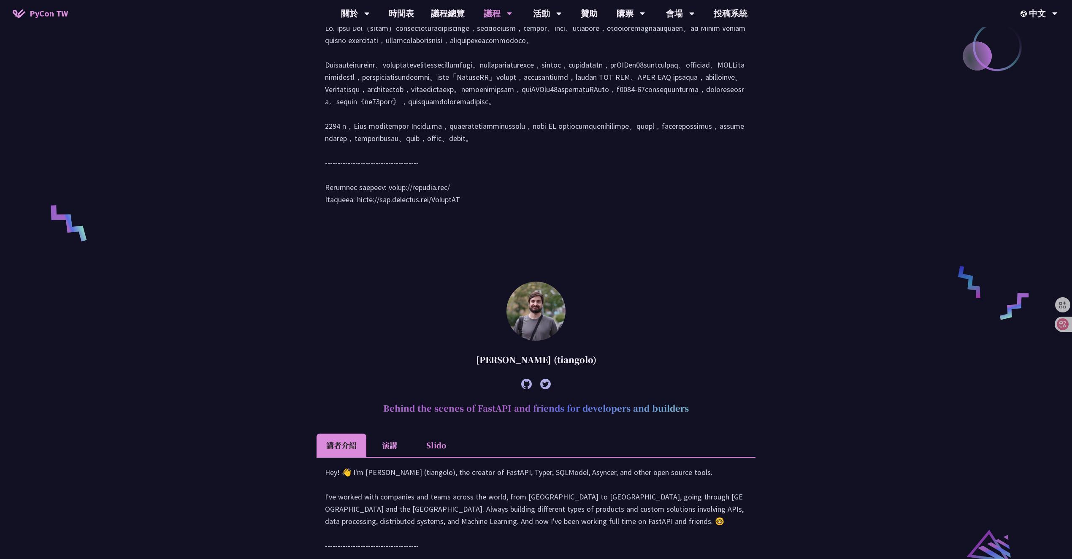
scroll to position [732, 0]
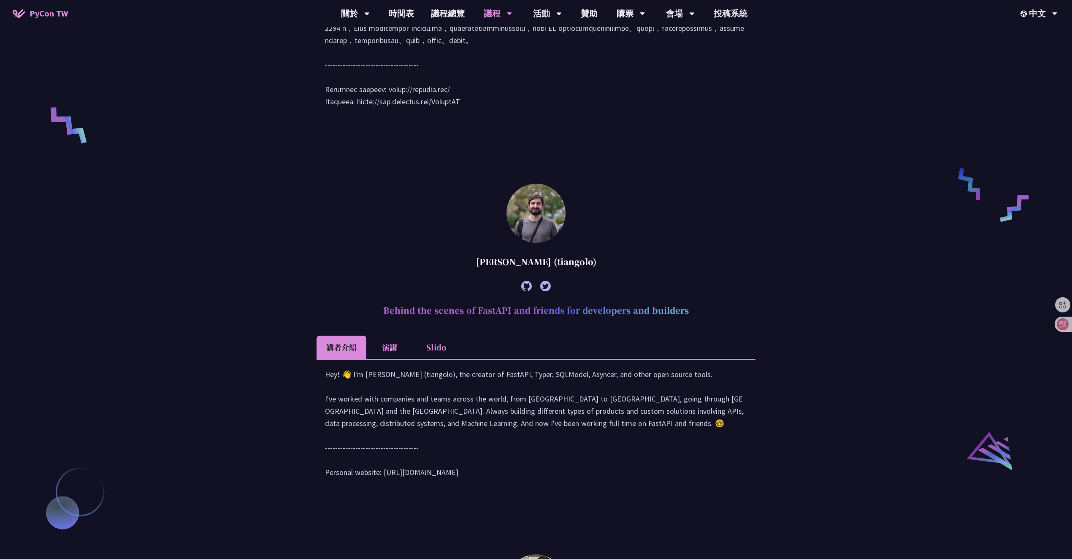
click at [385, 359] on li "演講" at bounding box center [389, 346] width 46 height 23
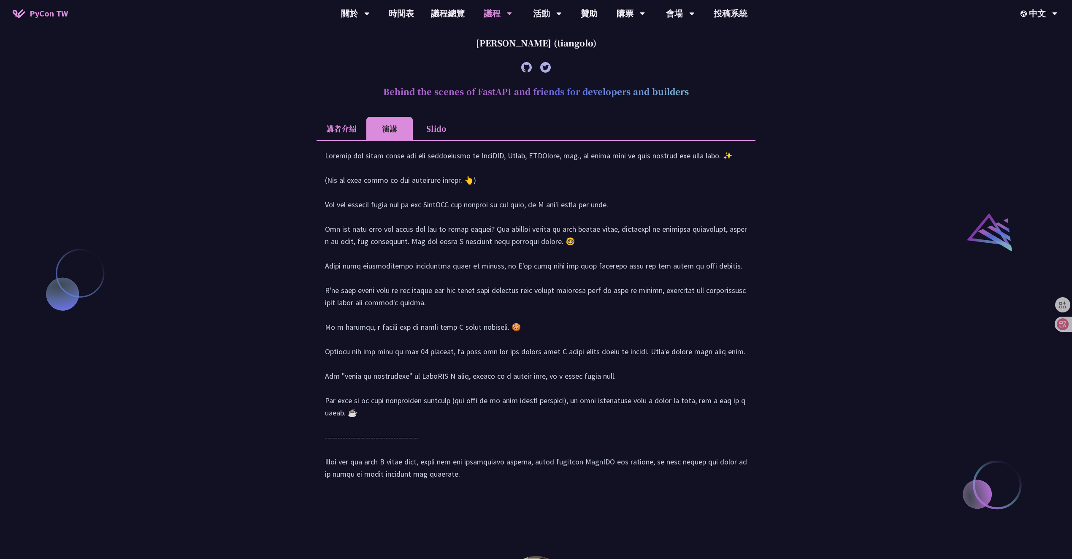
scroll to position [1016, 0]
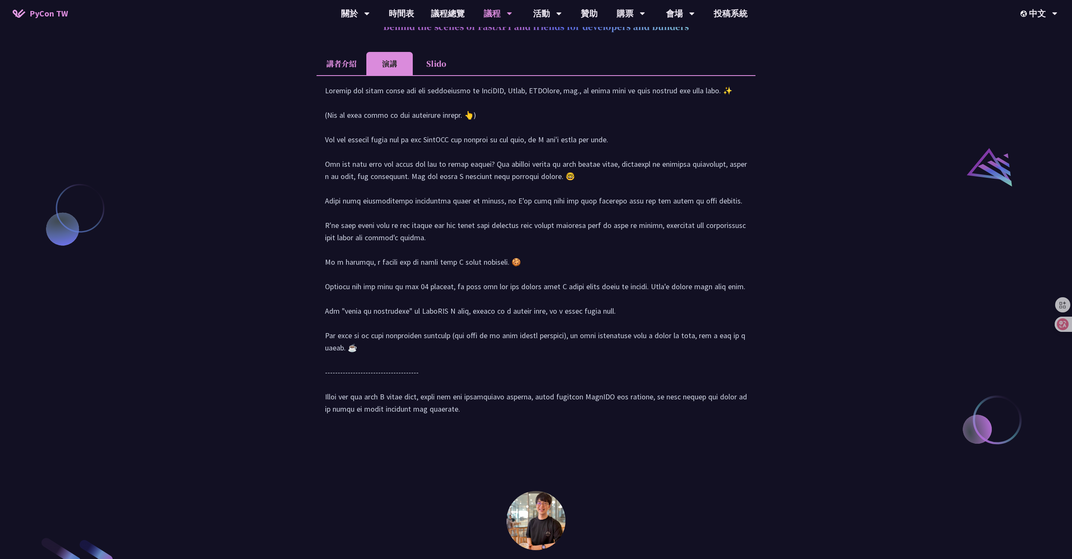
click at [437, 75] on li "Slido" at bounding box center [436, 63] width 46 height 23
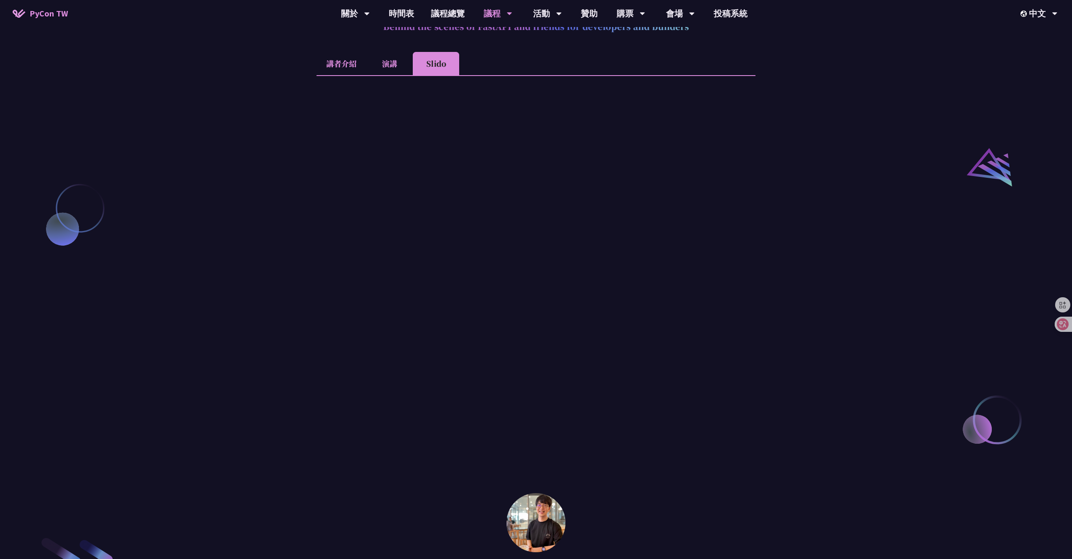
click at [359, 75] on li "講者介紹" at bounding box center [341, 63] width 50 height 23
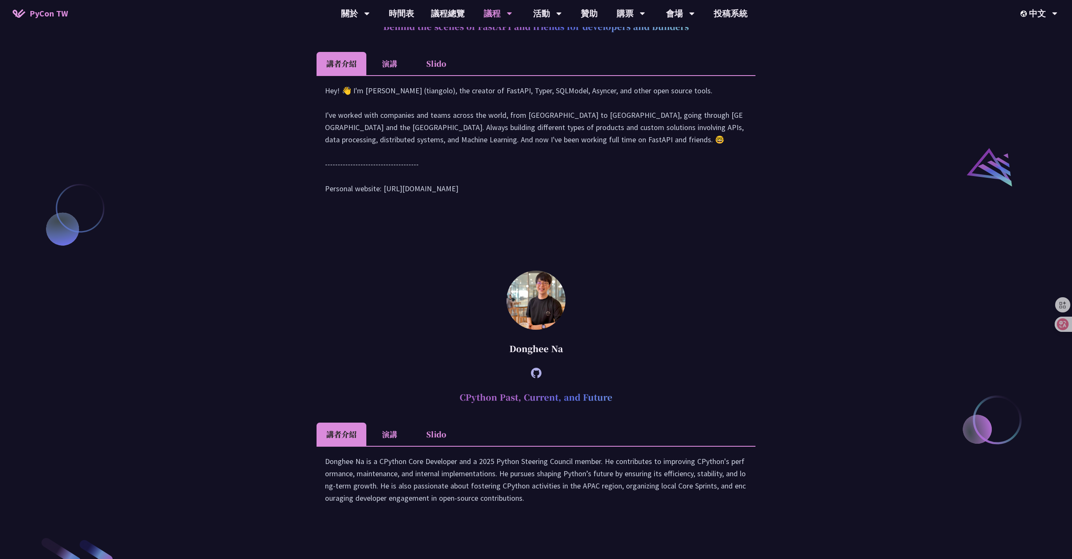
click at [389, 75] on li "演講" at bounding box center [389, 63] width 46 height 23
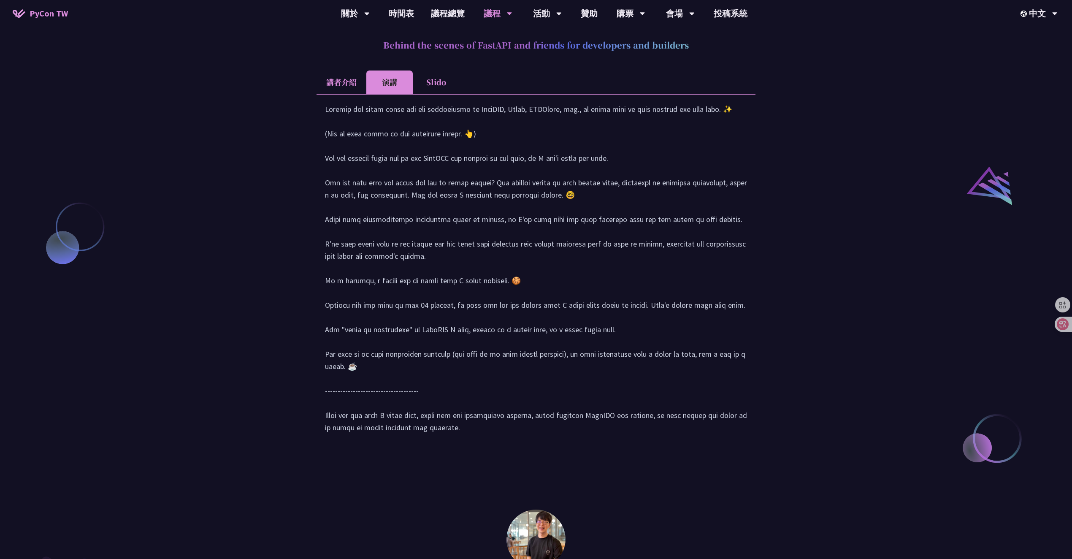
scroll to position [983, 0]
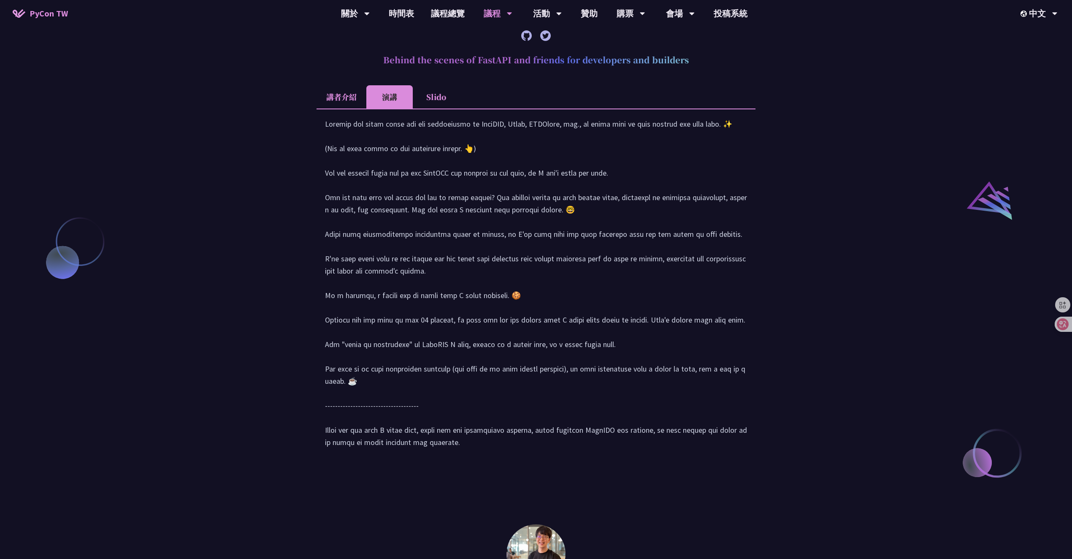
click at [381, 239] on div at bounding box center [536, 287] width 422 height 339
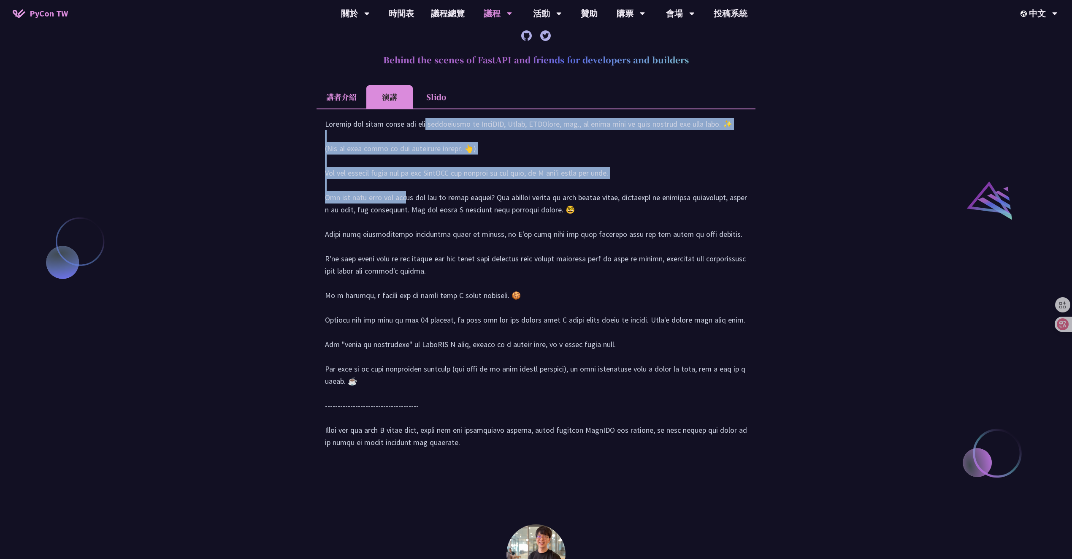
drag, startPoint x: 346, startPoint y: 212, endPoint x: 375, endPoint y: 277, distance: 71.5
click at [375, 275] on div at bounding box center [536, 287] width 422 height 339
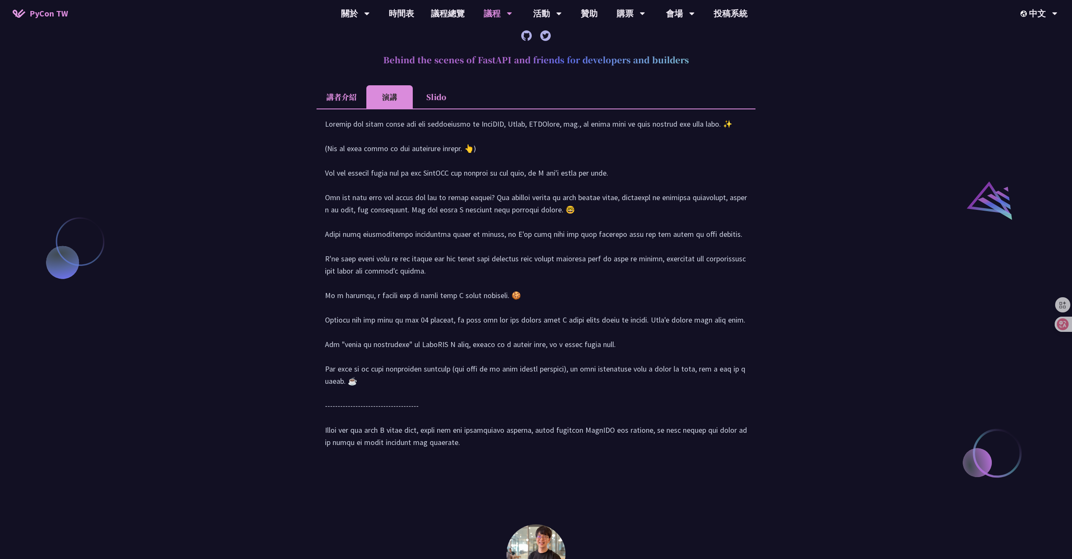
click at [375, 277] on div at bounding box center [536, 287] width 422 height 339
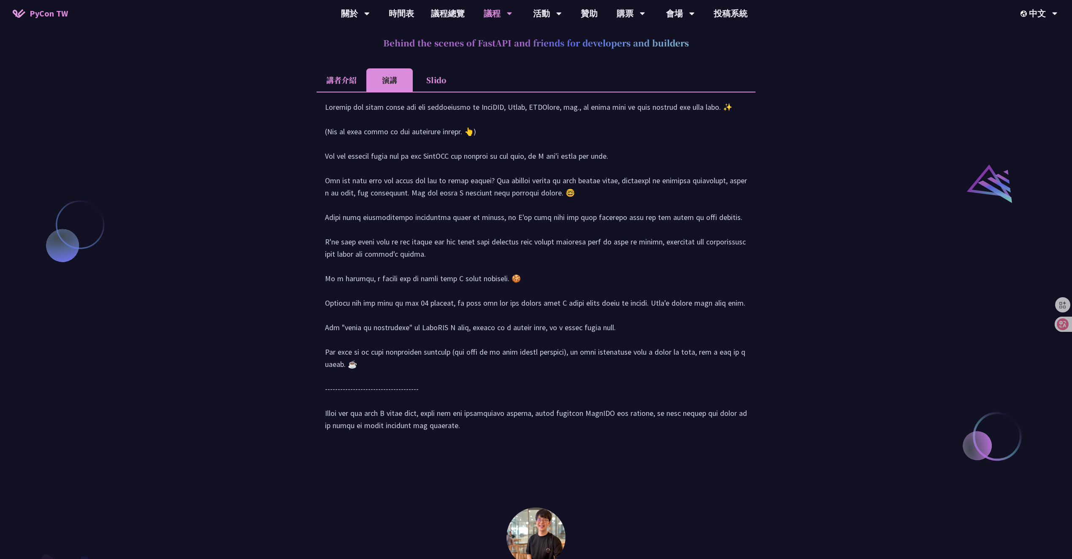
scroll to position [1000, 0]
click at [335, 91] on li "講者介紹" at bounding box center [341, 79] width 50 height 23
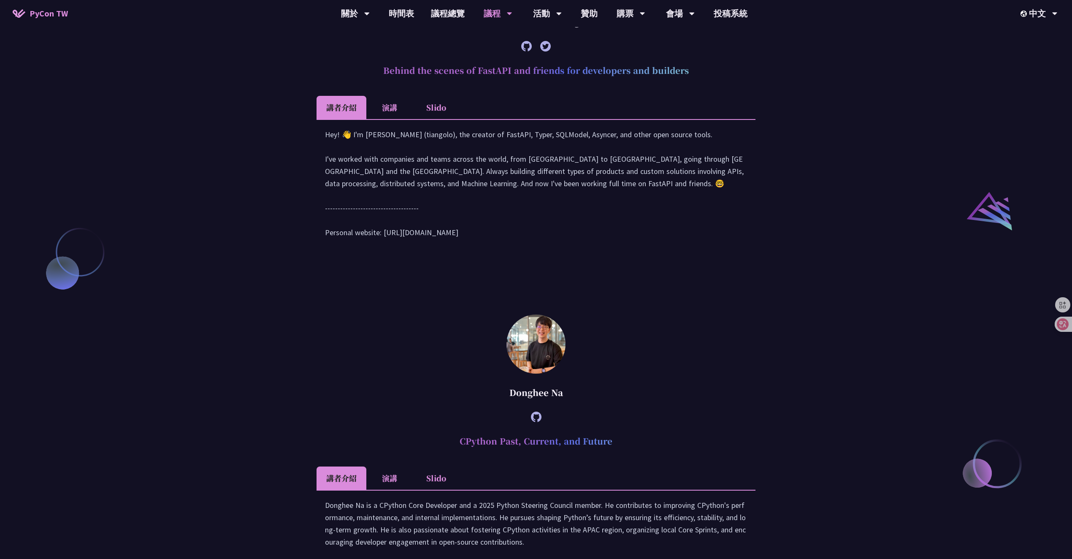
scroll to position [971, 0]
drag, startPoint x: 554, startPoint y: 96, endPoint x: 459, endPoint y: 93, distance: 95.0
click at [459, 35] on div "[PERSON_NAME] (tiangolo)" at bounding box center [535, 22] width 439 height 25
copy div "Sebastián Ramírez"
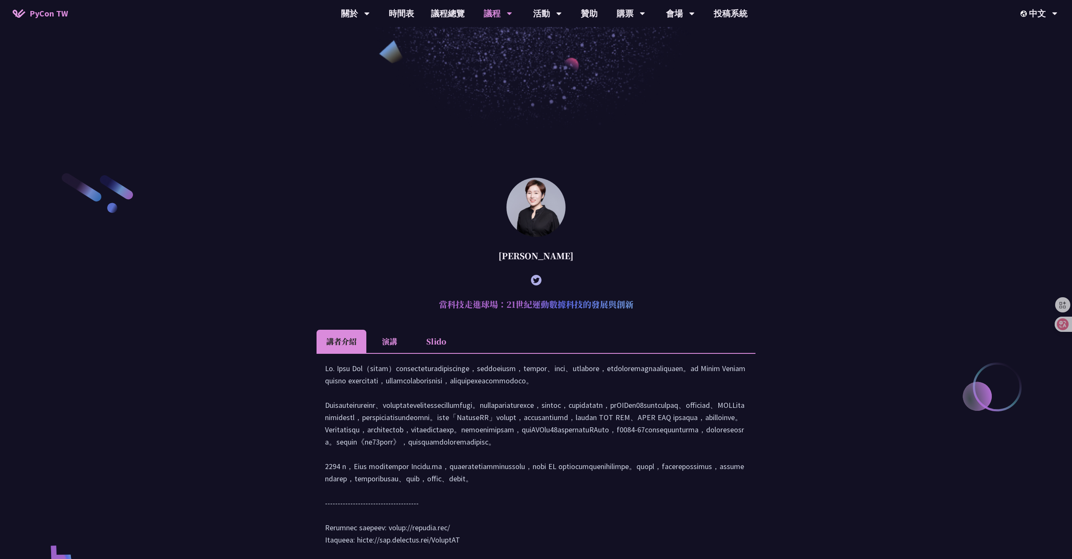
scroll to position [413, 0]
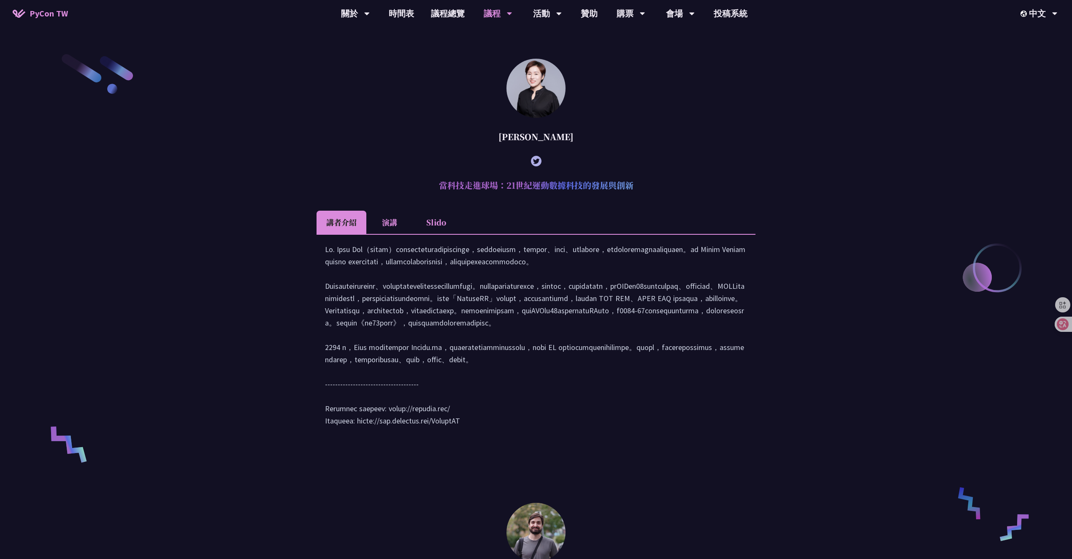
click at [517, 189] on h2 "當科技走進球場：21世紀運動數據科技的發展與創新" at bounding box center [535, 185] width 439 height 25
click at [685, 191] on h2 "當科技走進球場：21世紀運動數據科技的發展與創新" at bounding box center [535, 185] width 439 height 25
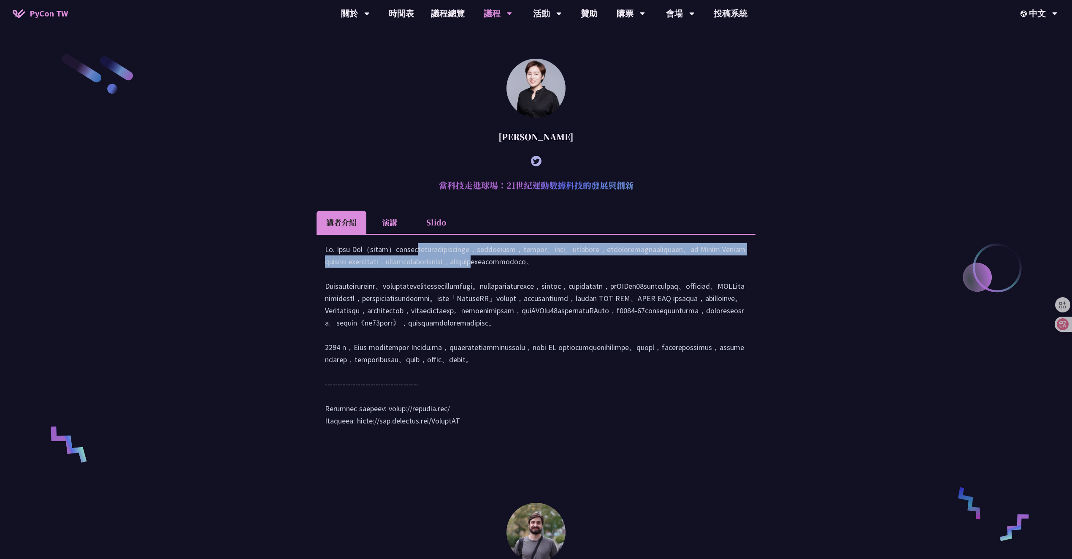
drag, startPoint x: 319, startPoint y: 264, endPoint x: 337, endPoint y: 292, distance: 33.6
click at [336, 291] on div at bounding box center [535, 339] width 439 height 210
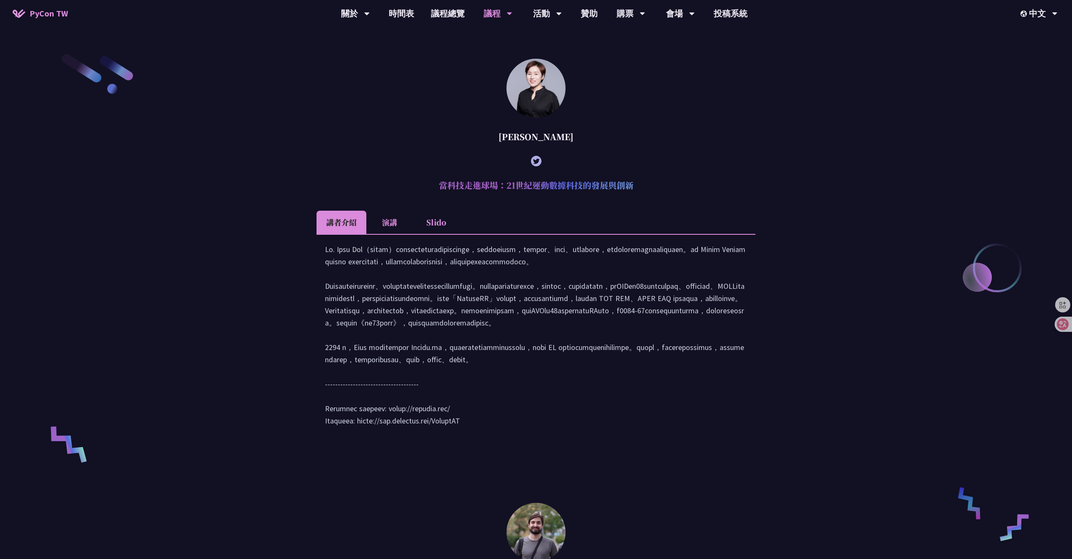
click at [337, 292] on div at bounding box center [536, 339] width 422 height 192
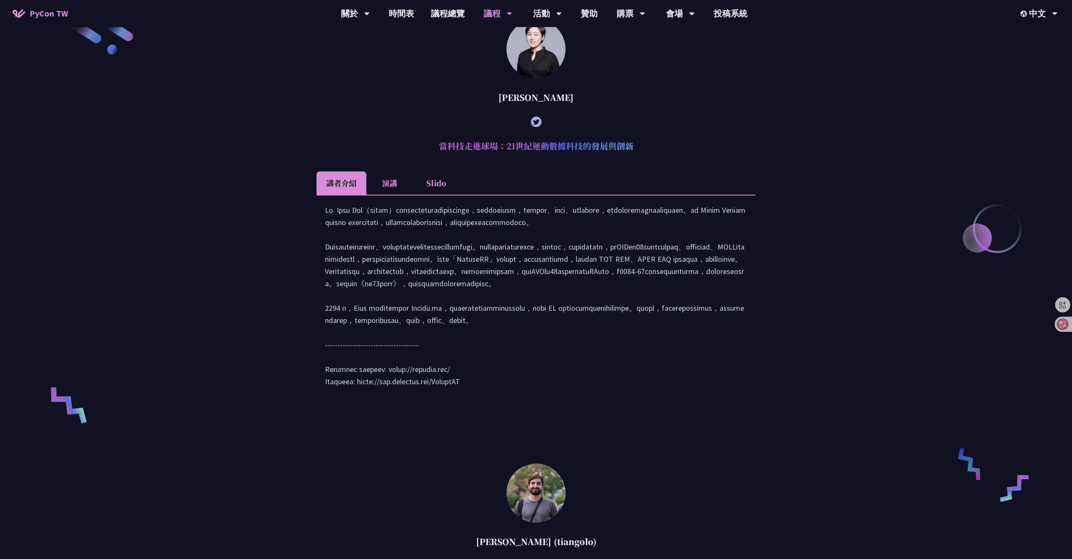
scroll to position [473, 0]
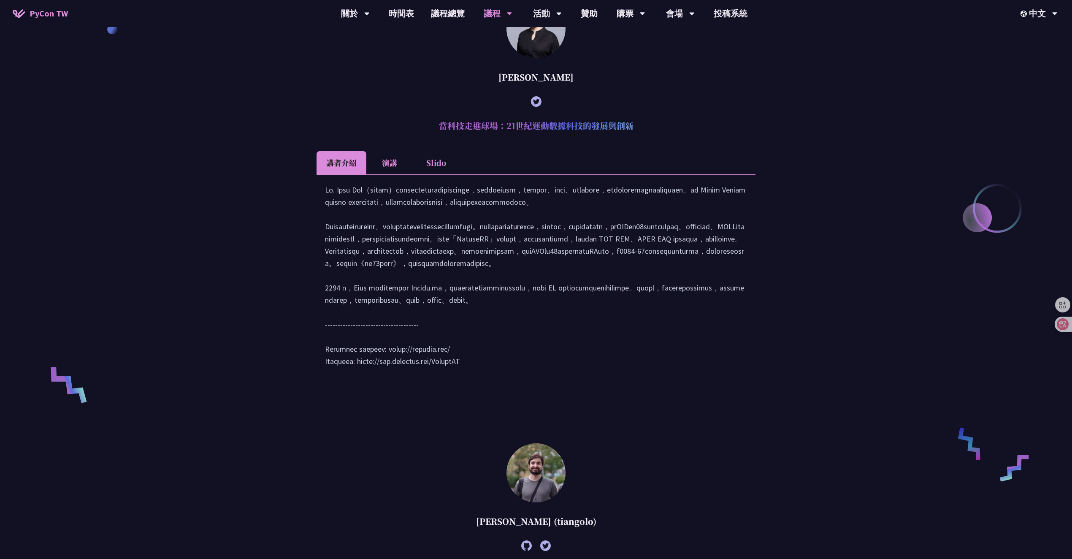
click at [492, 375] on div at bounding box center [536, 280] width 422 height 192
drag, startPoint x: 507, startPoint y: 434, endPoint x: 487, endPoint y: 434, distance: 20.3
click at [491, 375] on div at bounding box center [536, 280] width 422 height 192
click at [474, 375] on div at bounding box center [536, 280] width 422 height 192
drag, startPoint x: 465, startPoint y: 425, endPoint x: 382, endPoint y: 423, distance: 83.1
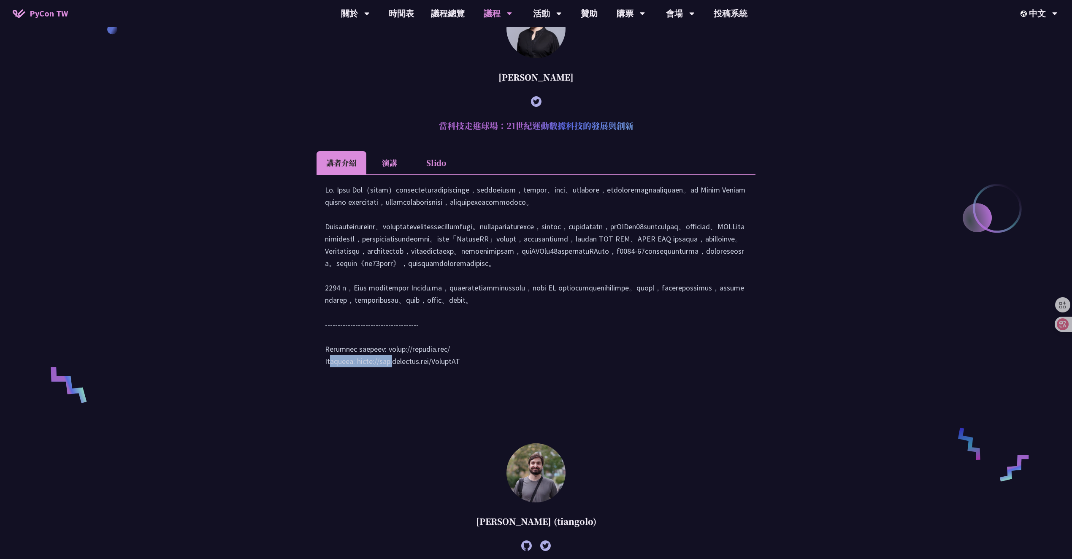
click at [382, 375] on div at bounding box center [536, 280] width 422 height 192
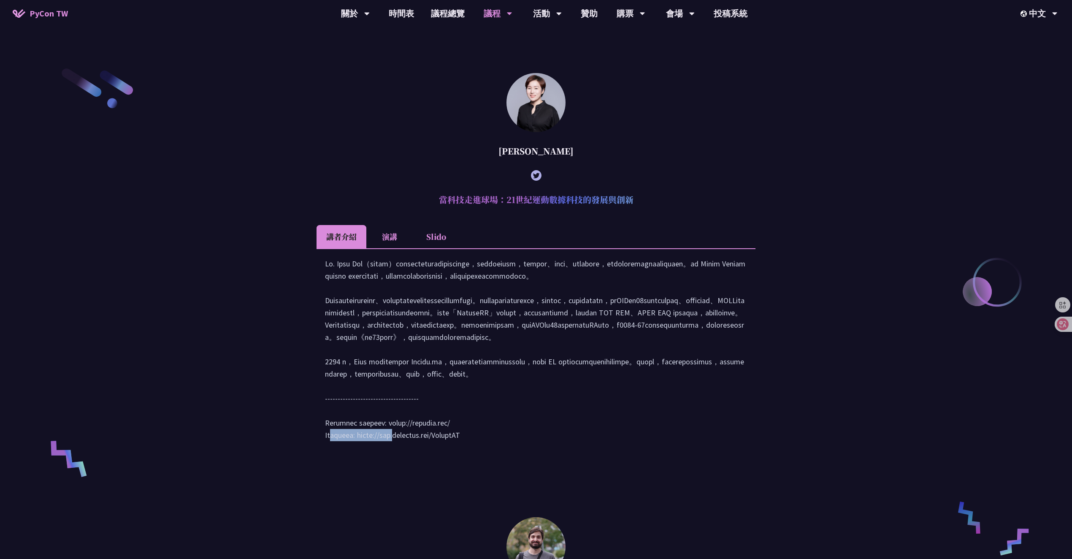
scroll to position [282, 0]
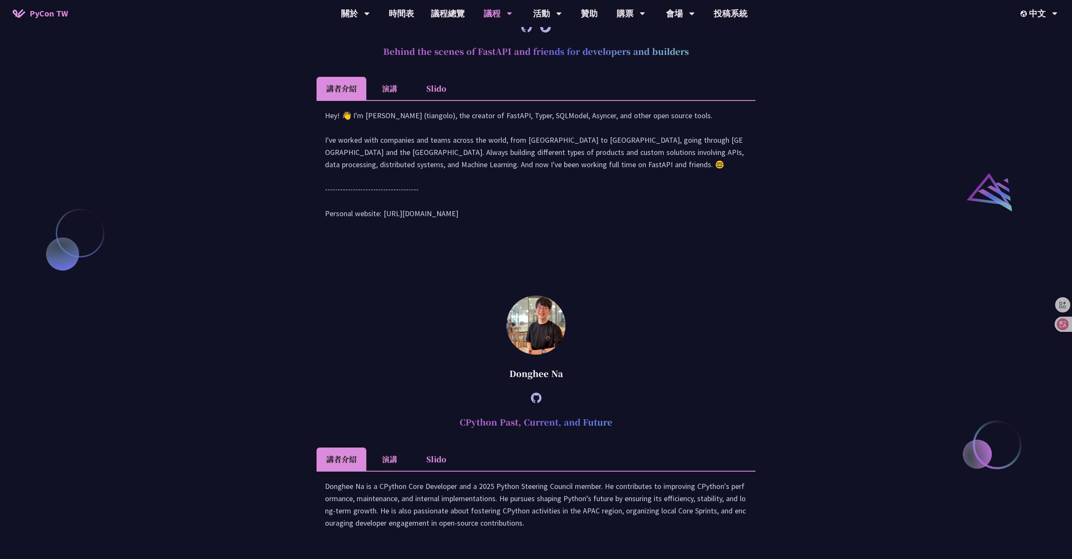
scroll to position [1405, 0]
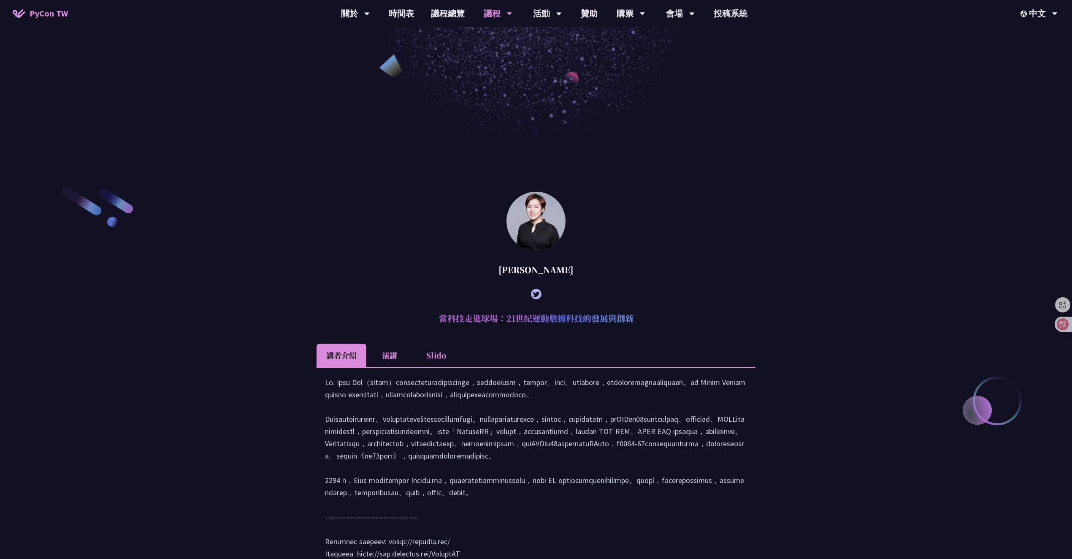
scroll to position [279, 0]
